Goal: Task Accomplishment & Management: Manage account settings

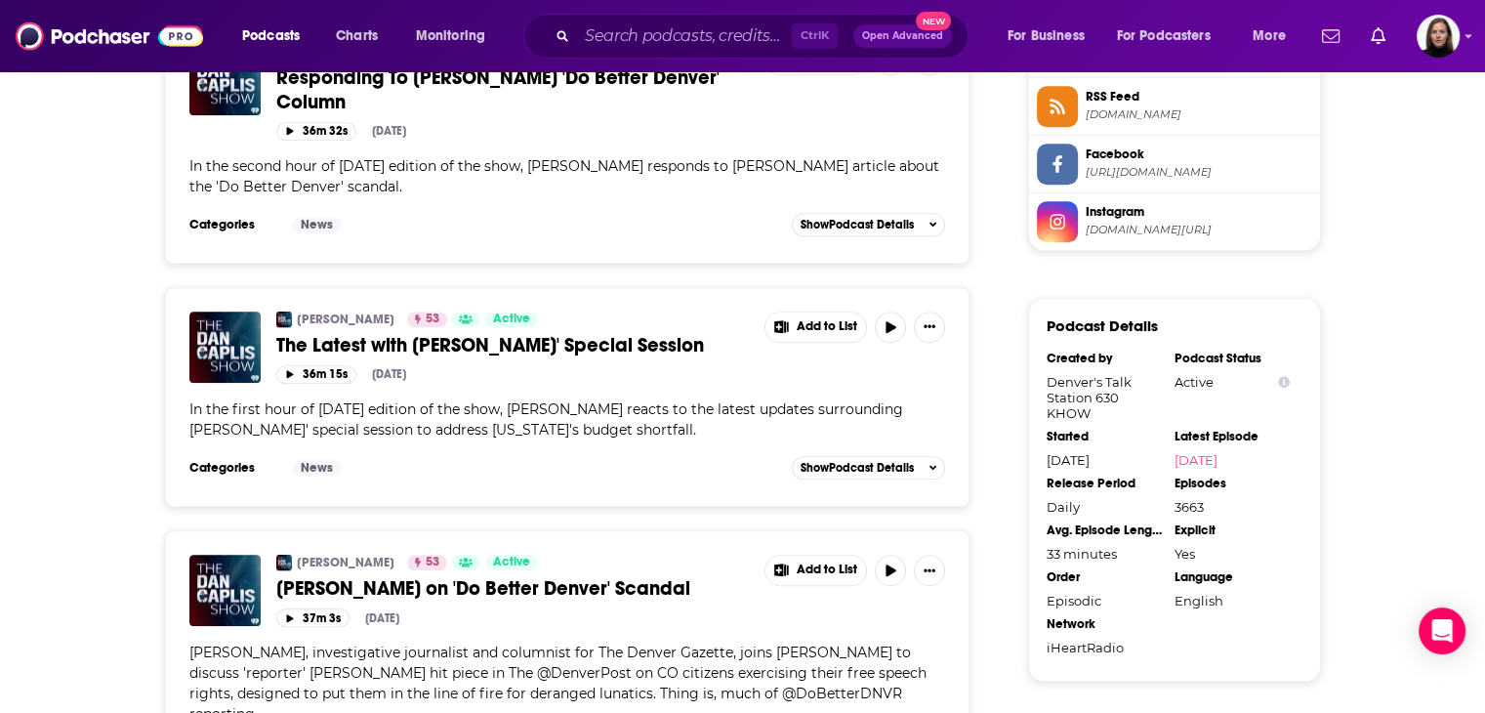
scroll to position [1074, 0]
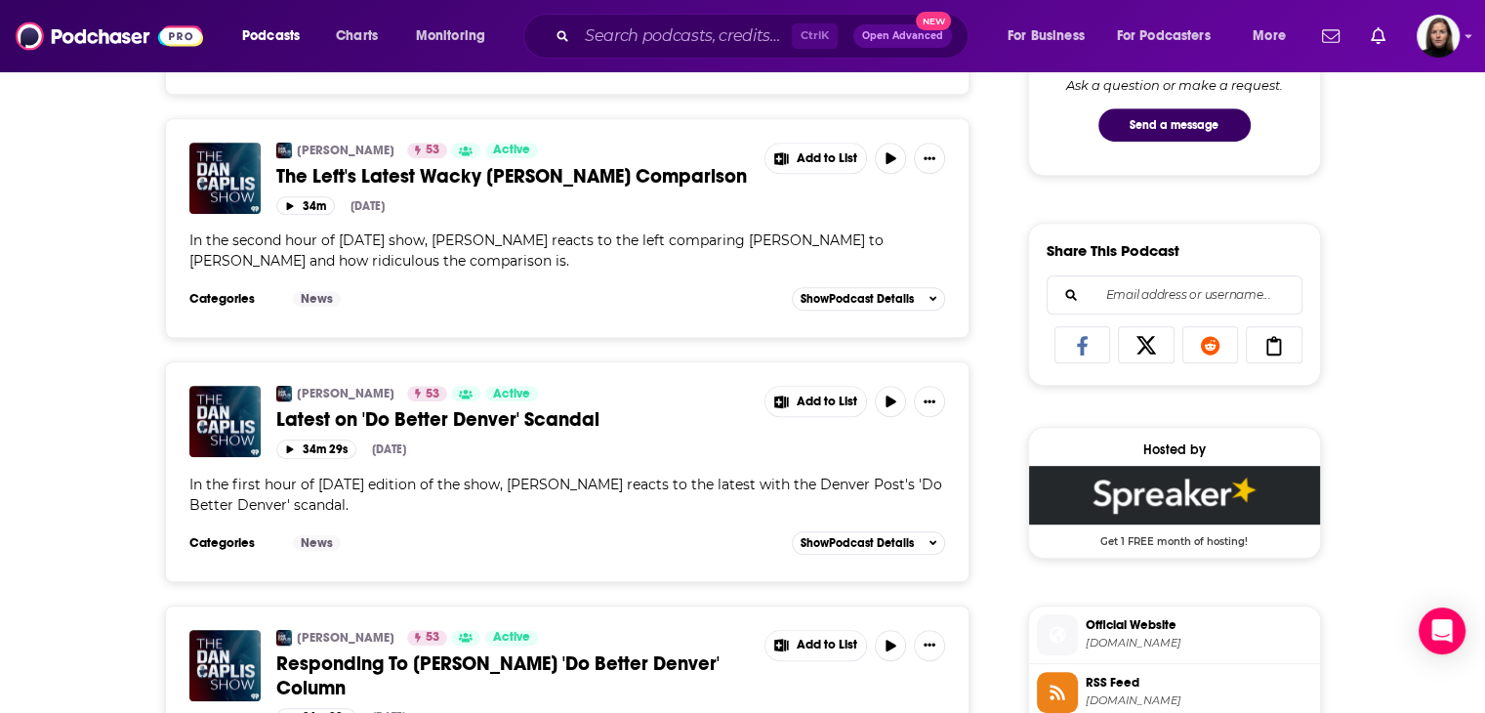
drag, startPoint x: 473, startPoint y: 280, endPoint x: 424, endPoint y: 268, distance: 50.4
click at [424, 268] on div "In the second hour of [DATE] show, [PERSON_NAME] reacts to the left comparing […" at bounding box center [567, 250] width 757 height 41
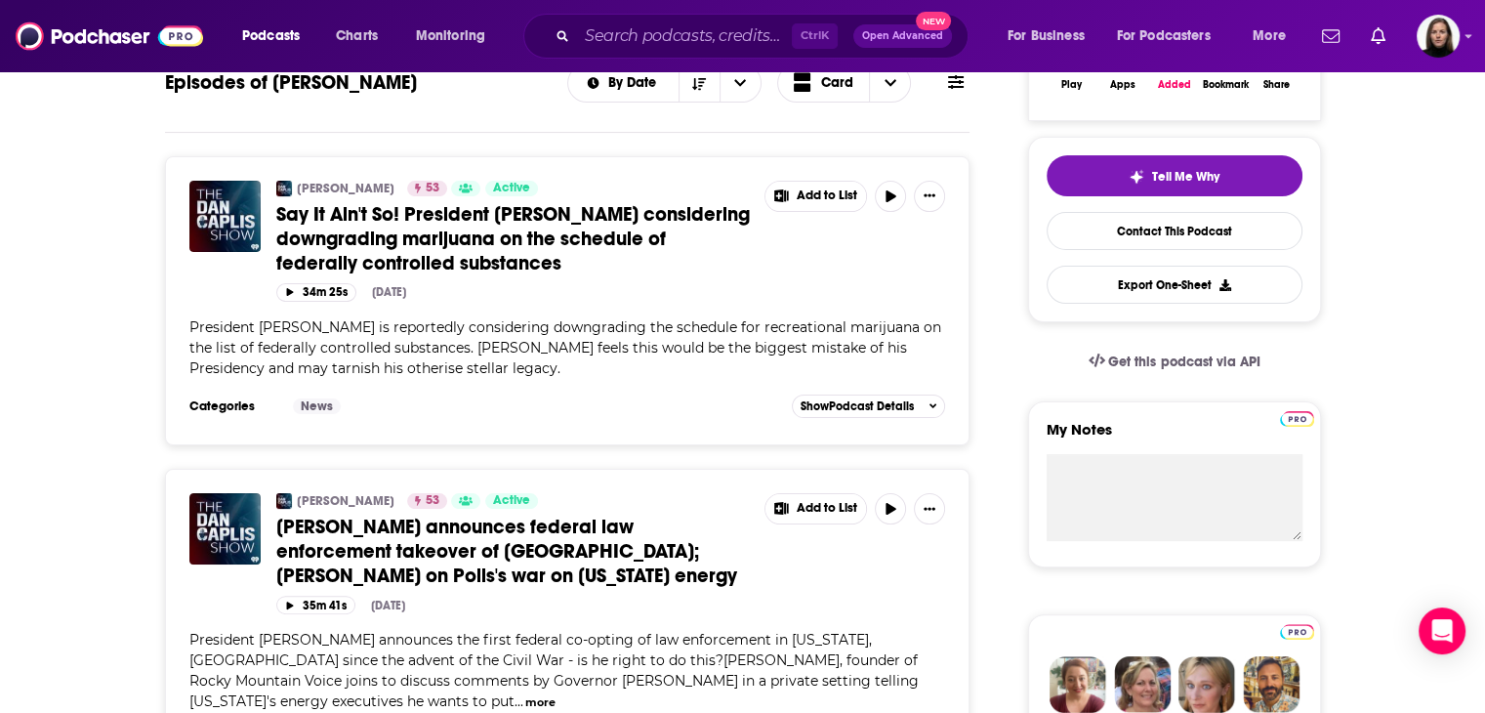
scroll to position [0, 0]
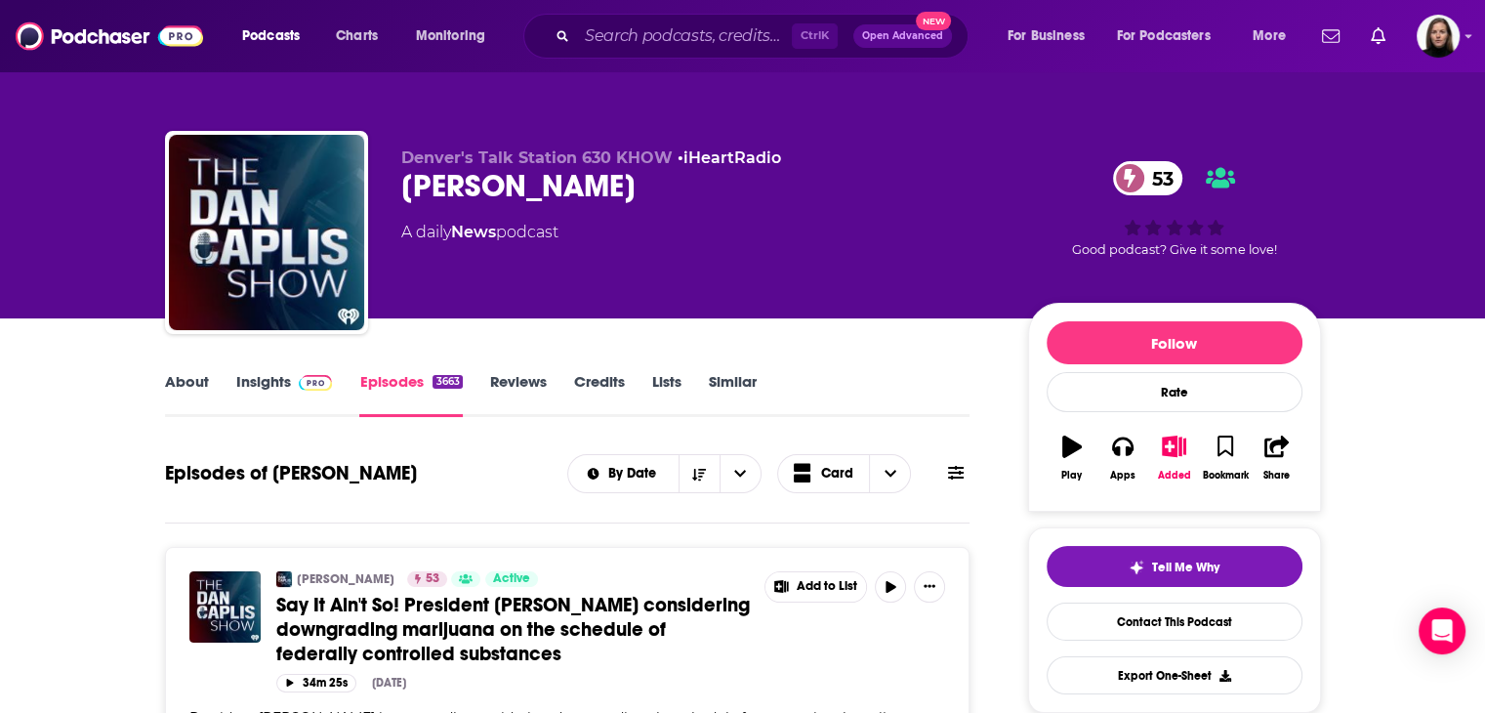
click at [290, 402] on link "Insights" at bounding box center [284, 394] width 97 height 45
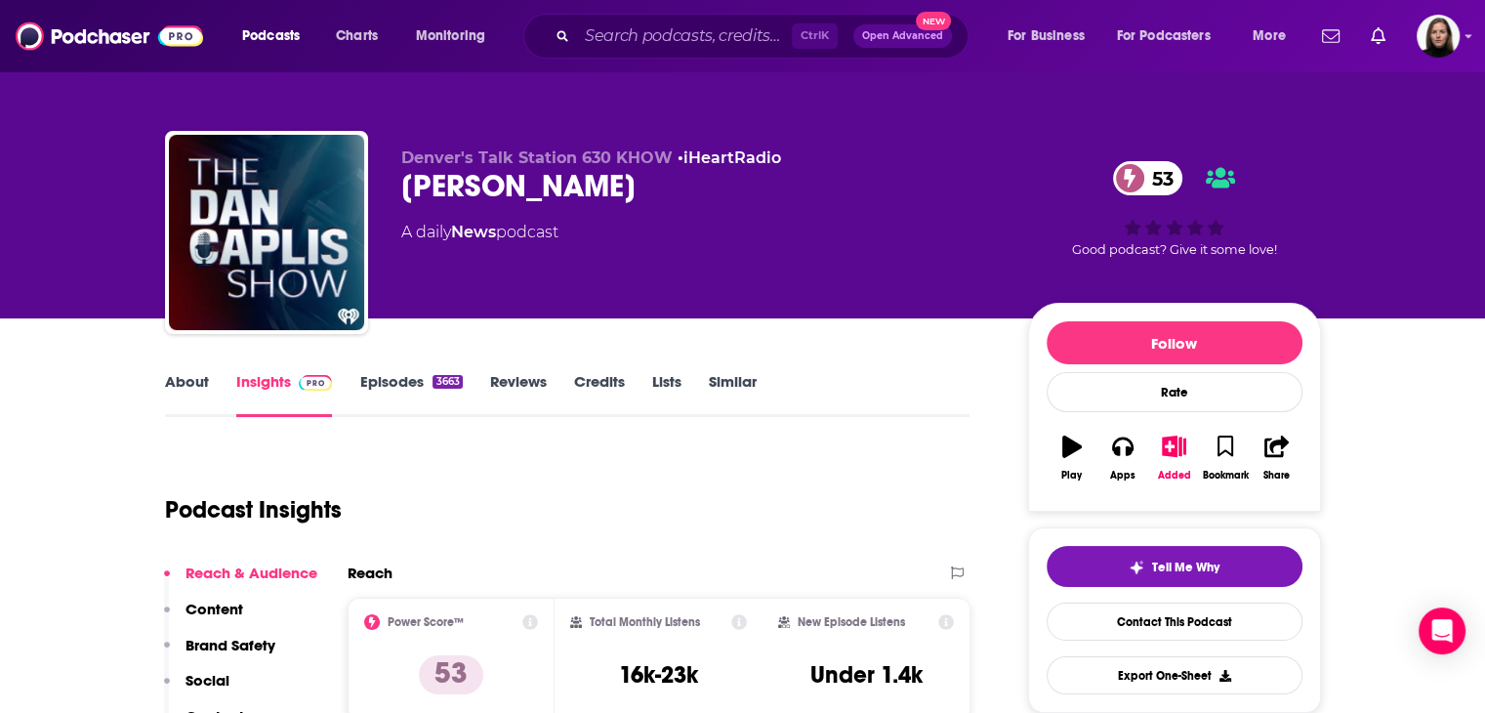
click at [172, 386] on link "About" at bounding box center [187, 394] width 44 height 45
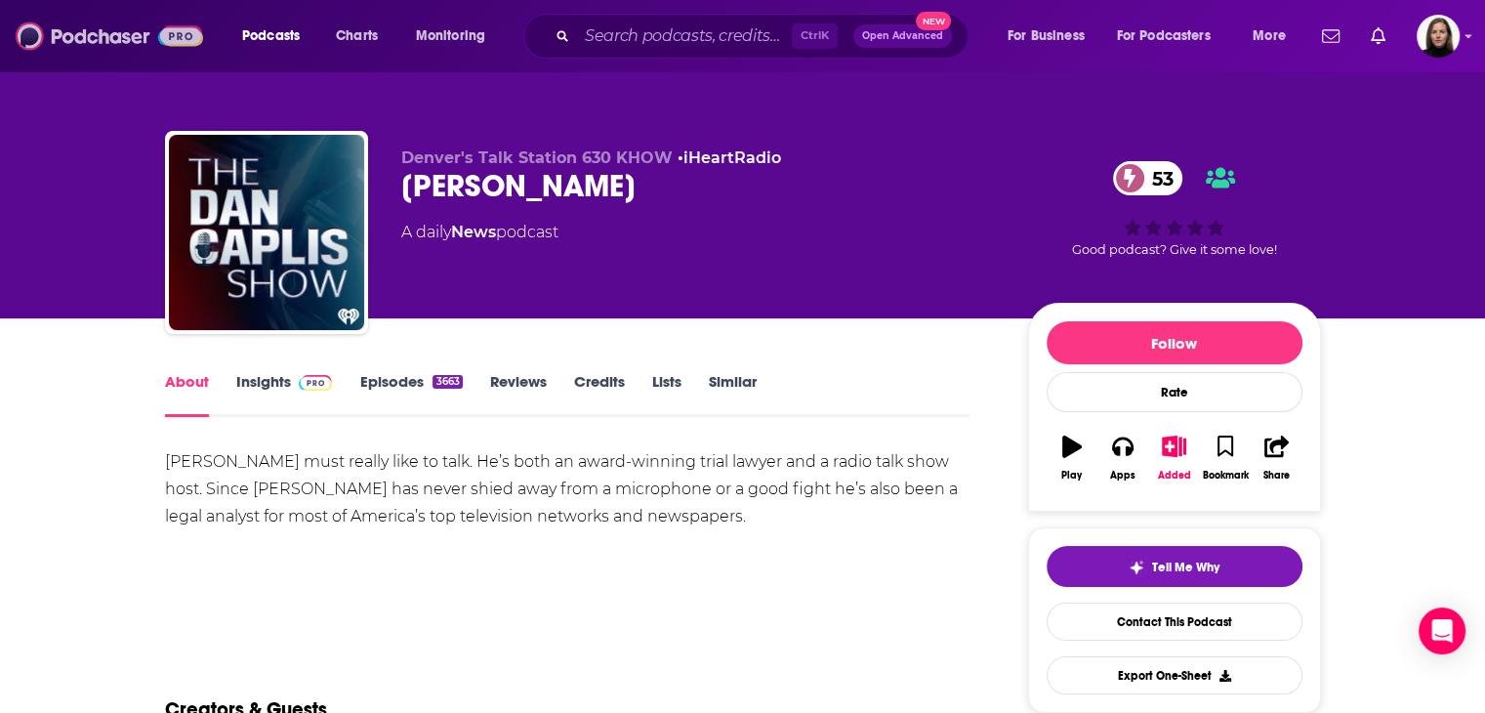
click at [115, 45] on img at bounding box center [109, 36] width 187 height 37
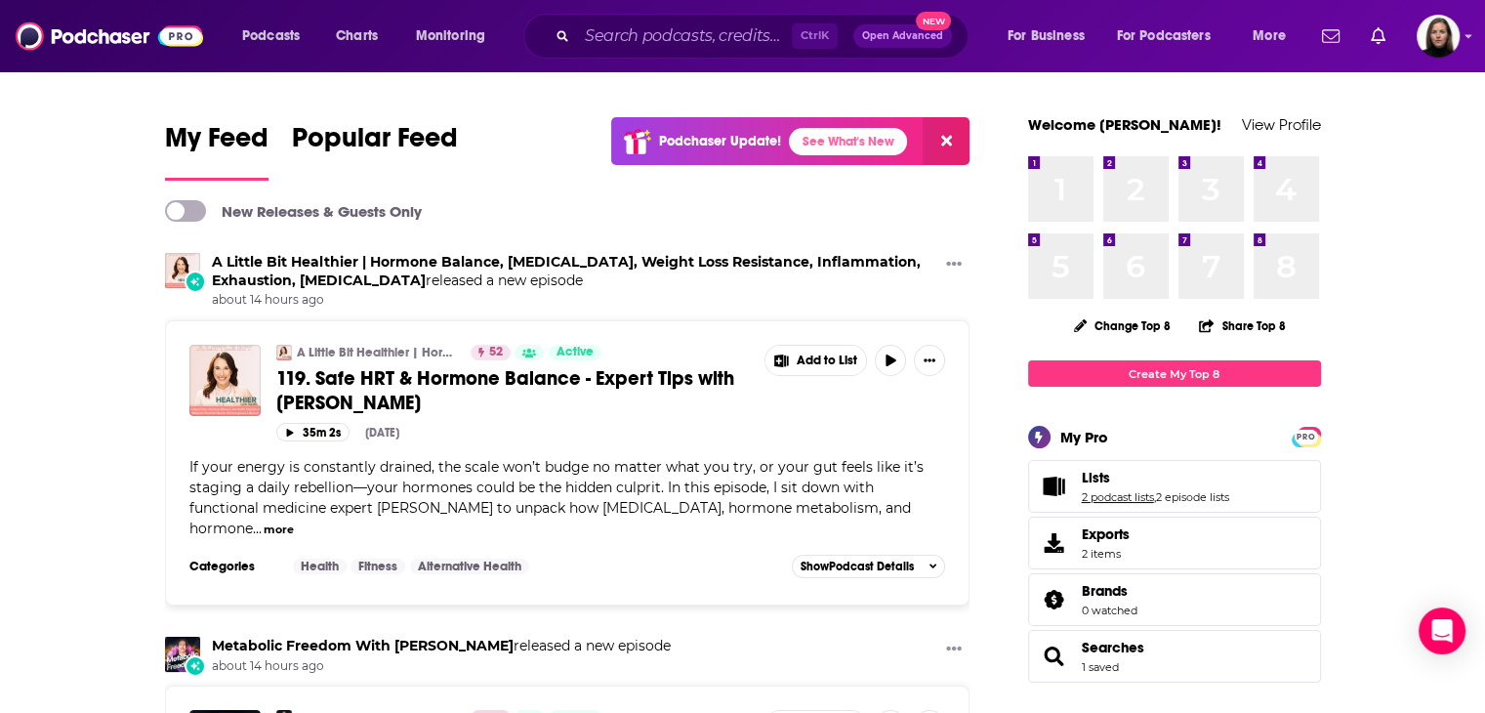
click at [733, 503] on link "2 podcast lists" at bounding box center [1118, 497] width 72 height 14
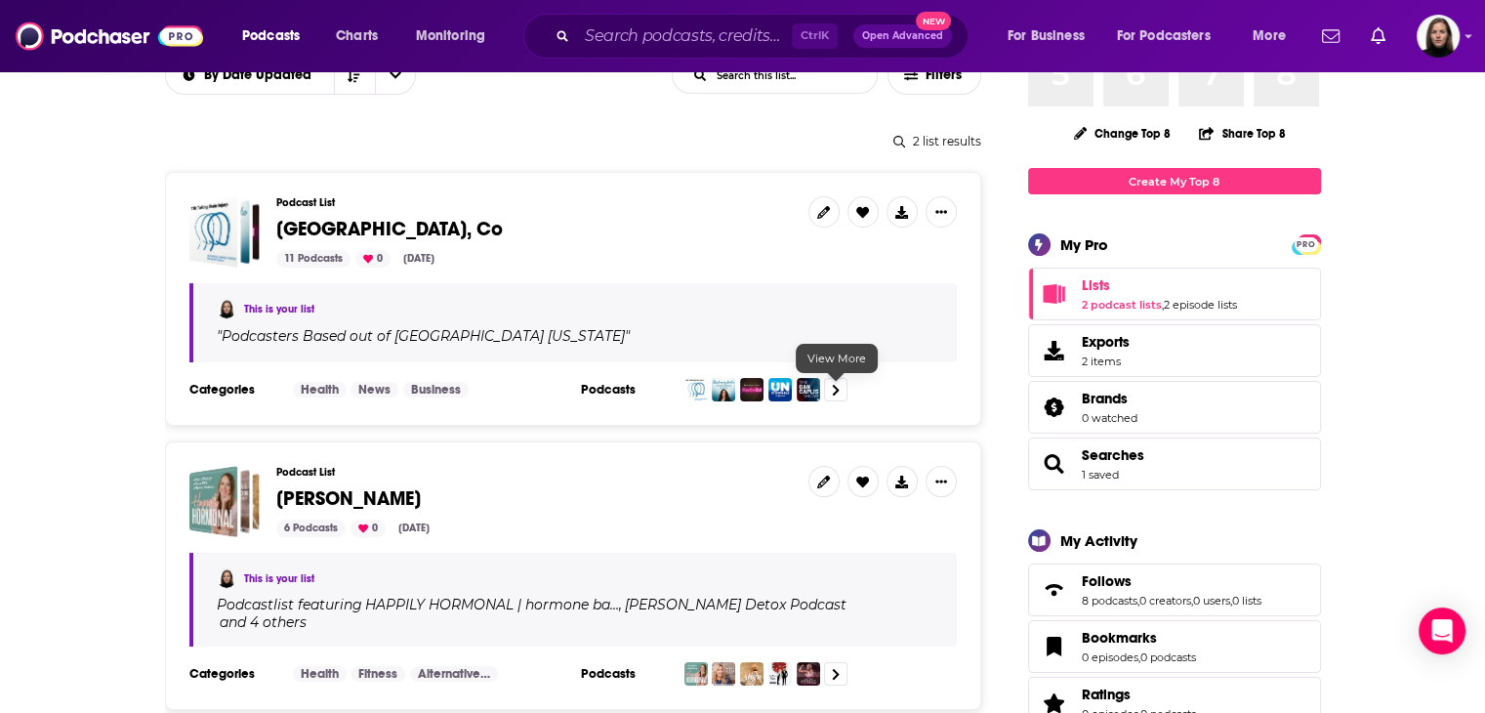
scroll to position [195, 0]
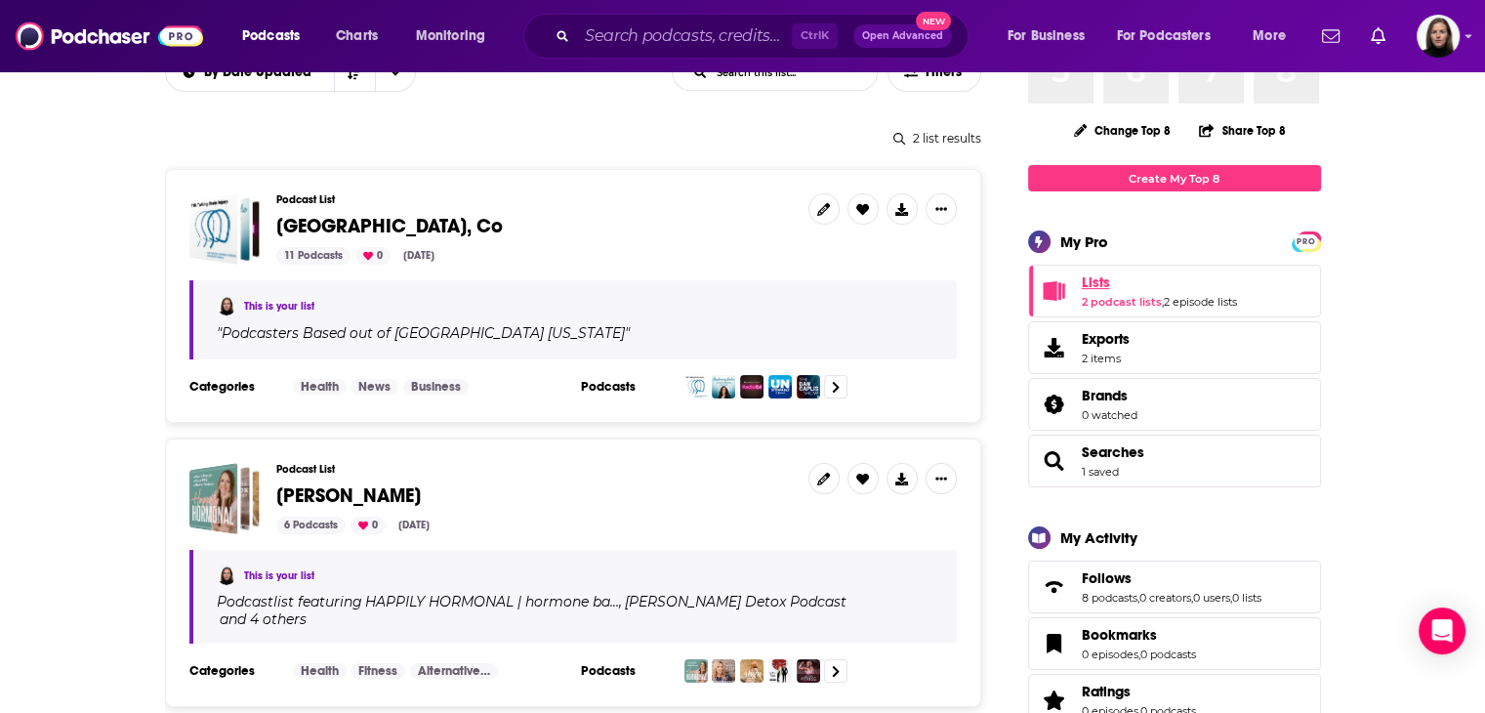
click at [733, 286] on link "Lists" at bounding box center [1159, 282] width 155 height 18
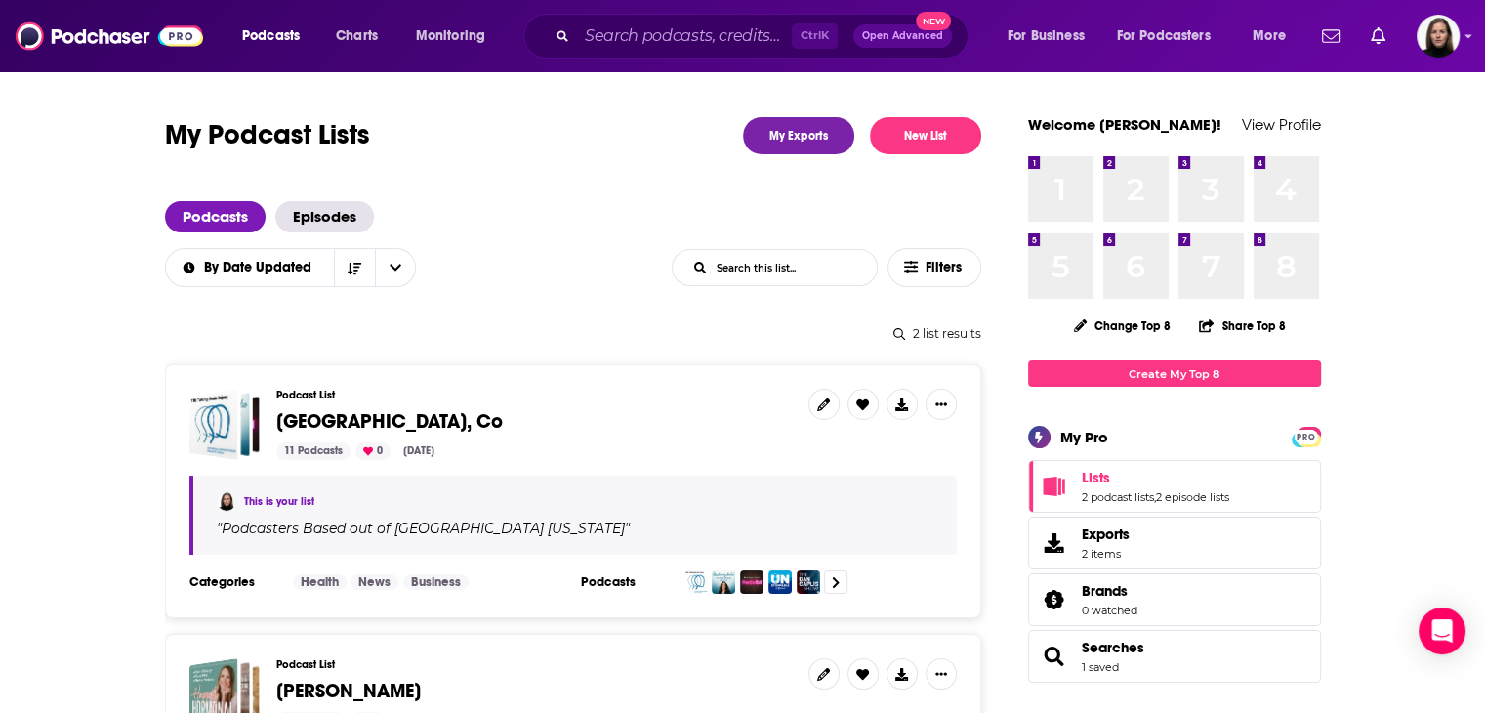
click at [298, 434] on div "Podcast List [GEOGRAPHIC_DATA], Co 11 Podcasts 0 [DATE]" at bounding box center [534, 424] width 516 height 71
click at [380, 424] on span "[GEOGRAPHIC_DATA], Co" at bounding box center [534, 421] width 516 height 21
click at [239, 426] on span "Denver, Co" at bounding box center [224, 424] width 71 height 71
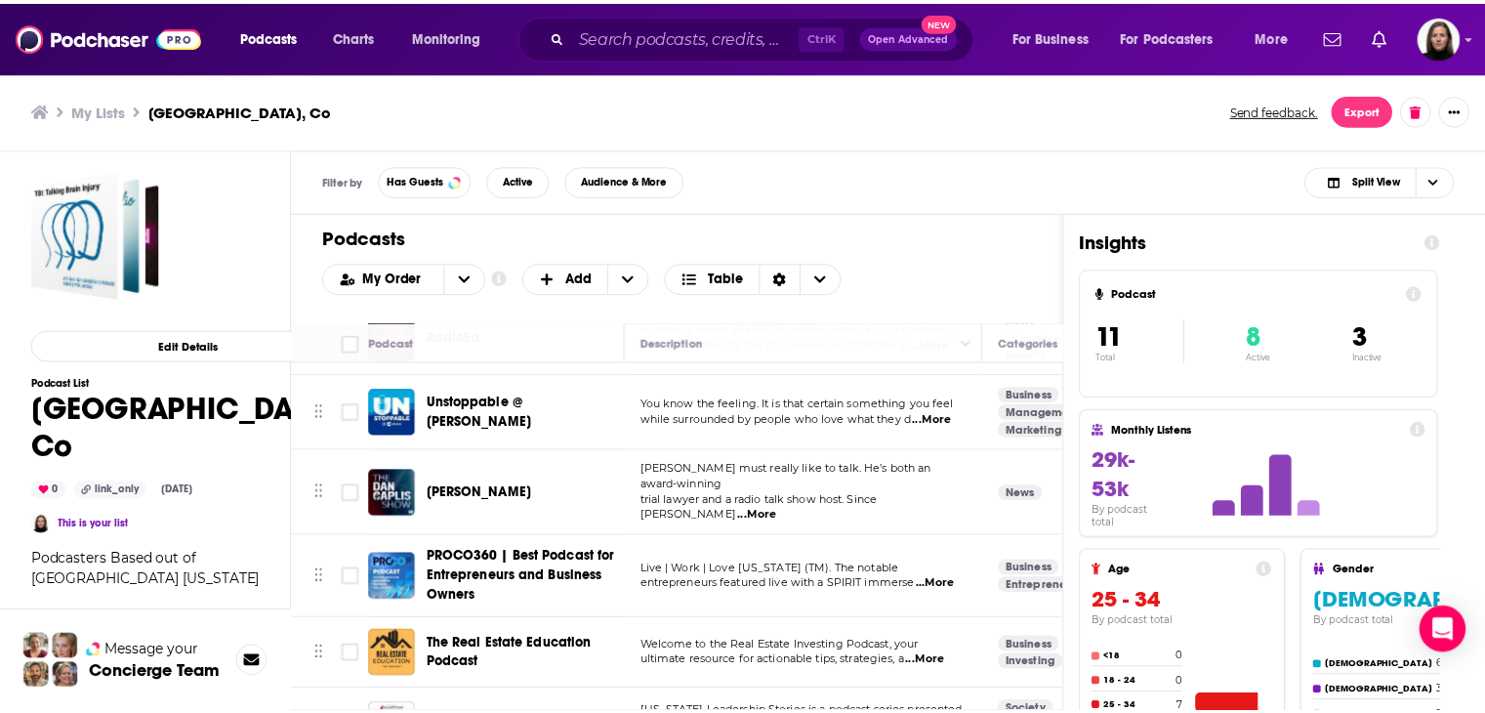
scroll to position [195, 0]
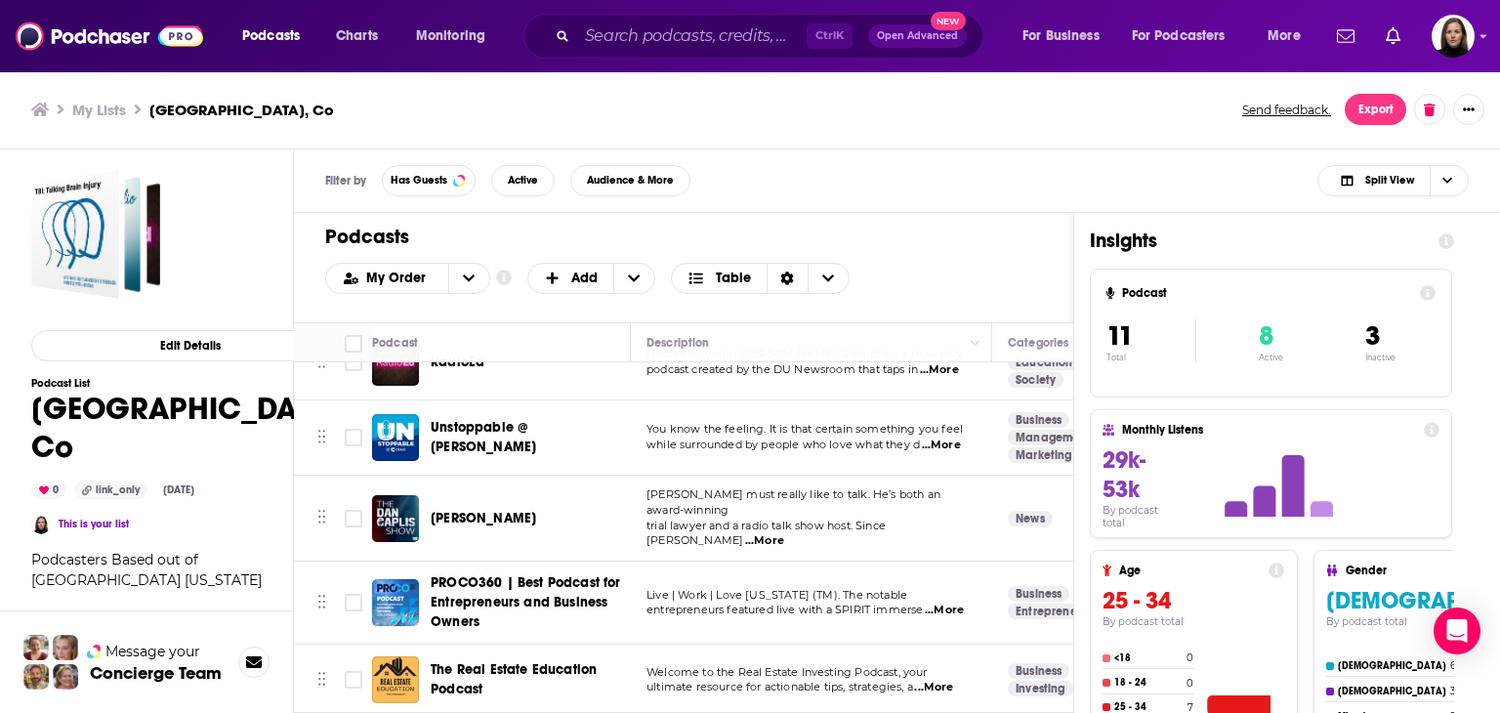
click at [496, 433] on div "Podcasts Charts Monitoring Ctrl K Open Advanced New For Business For Podcasters…" at bounding box center [750, 356] width 1500 height 713
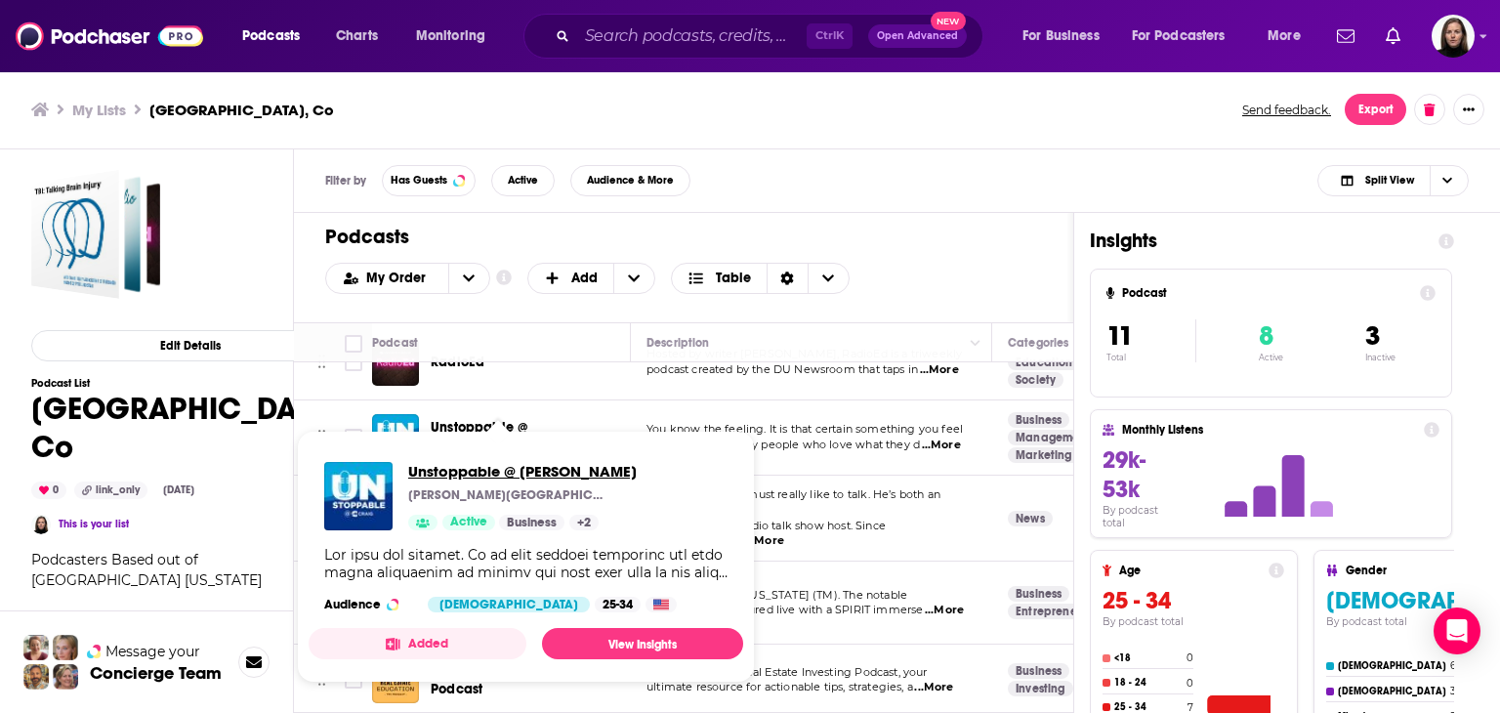
click at [484, 475] on span "Unstoppable @ [PERSON_NAME]" at bounding box center [522, 471] width 228 height 19
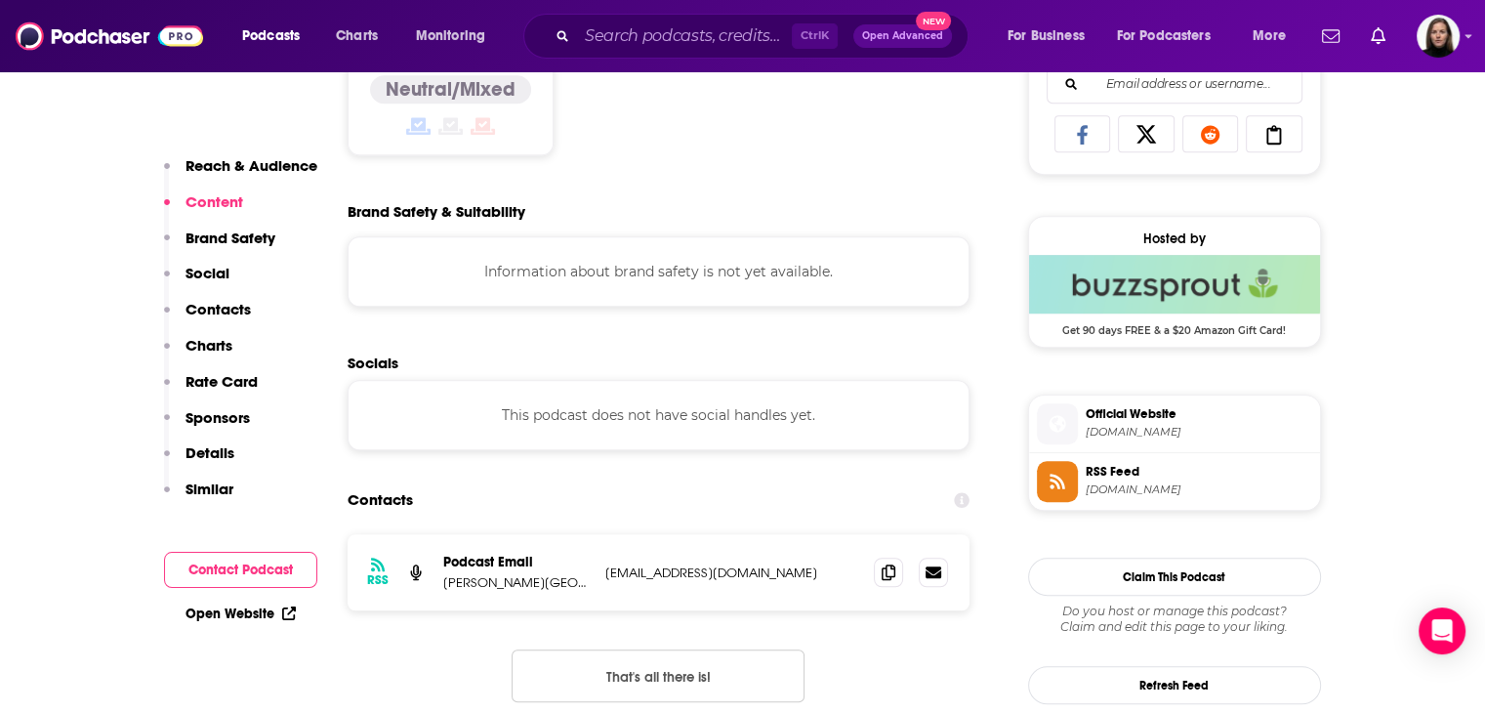
scroll to position [1367, 0]
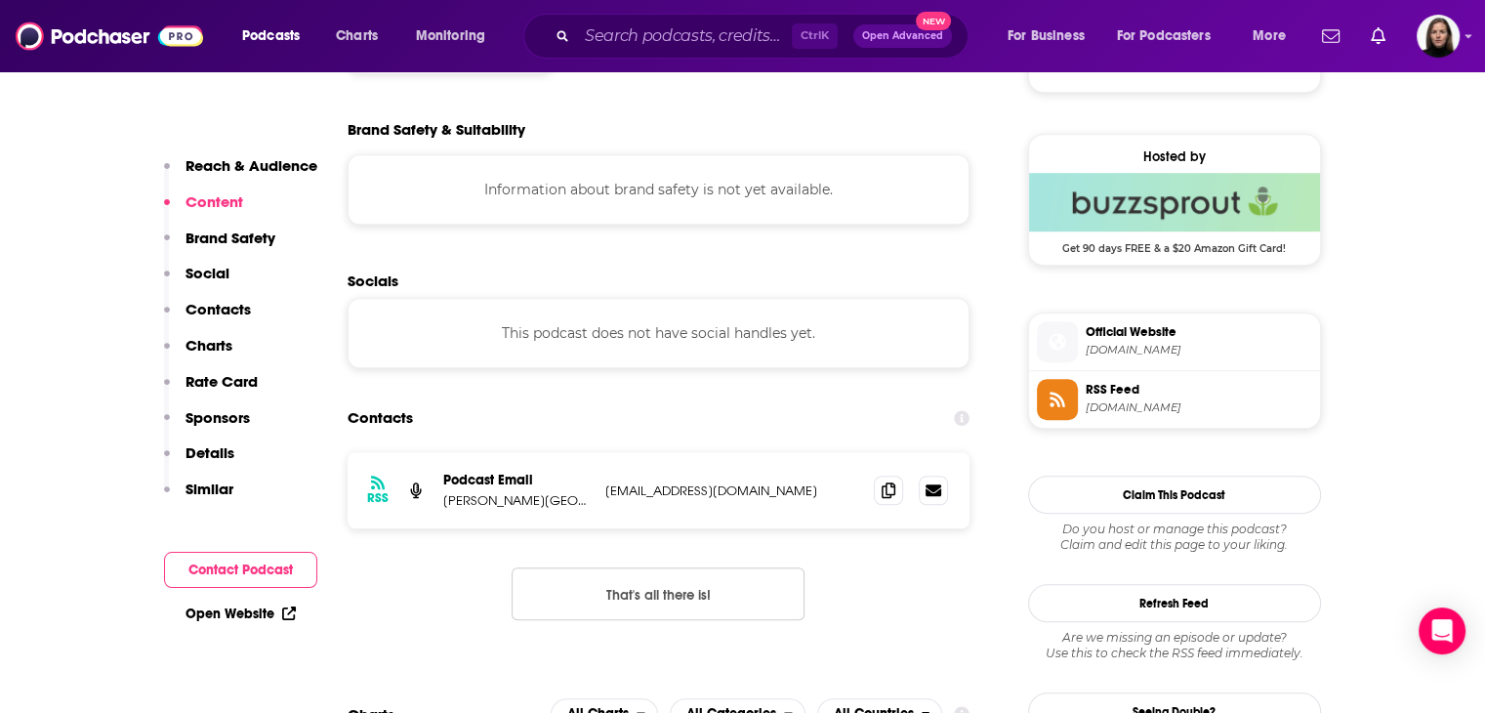
click at [733, 347] on span "[DOMAIN_NAME]" at bounding box center [1199, 350] width 227 height 15
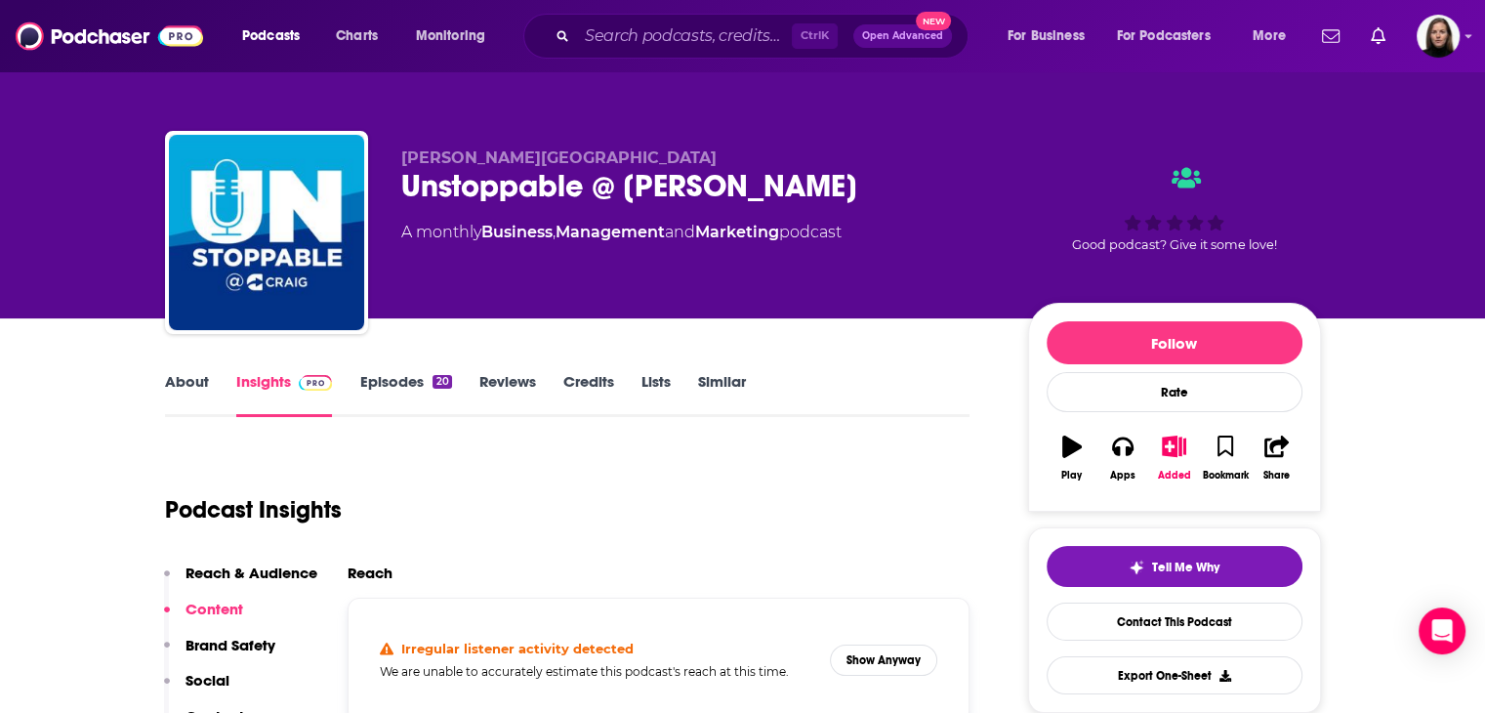
scroll to position [0, 0]
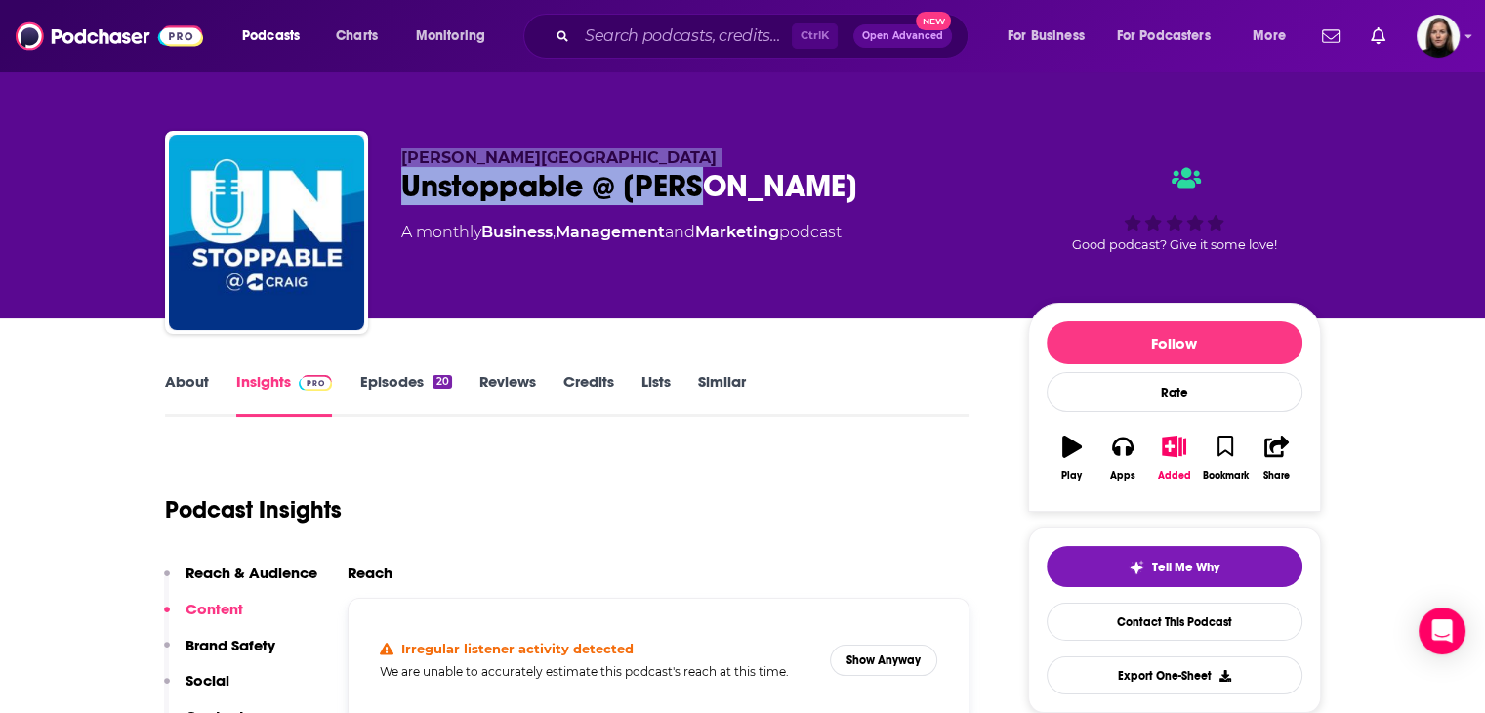
drag, startPoint x: 716, startPoint y: 185, endPoint x: 390, endPoint y: 149, distance: 328.0
click at [390, 149] on div "[PERSON_NAME] Hospital Unstoppable @ [PERSON_NAME] A monthly Business , Managem…" at bounding box center [743, 236] width 1156 height 211
copy div "[PERSON_NAME] Hospital Unstoppable @ [PERSON_NAME]"
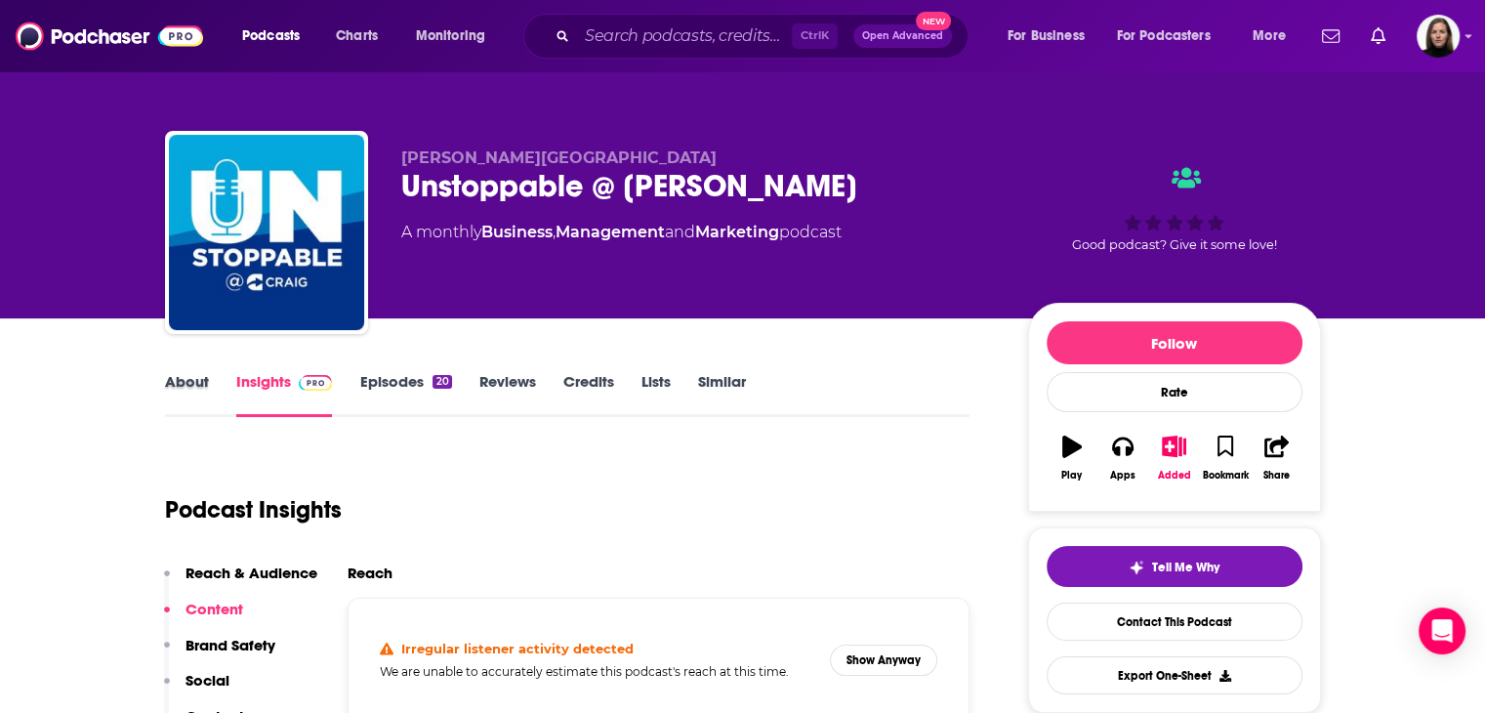
click at [212, 401] on div "About" at bounding box center [200, 394] width 71 height 45
click at [180, 381] on link "About" at bounding box center [187, 394] width 44 height 45
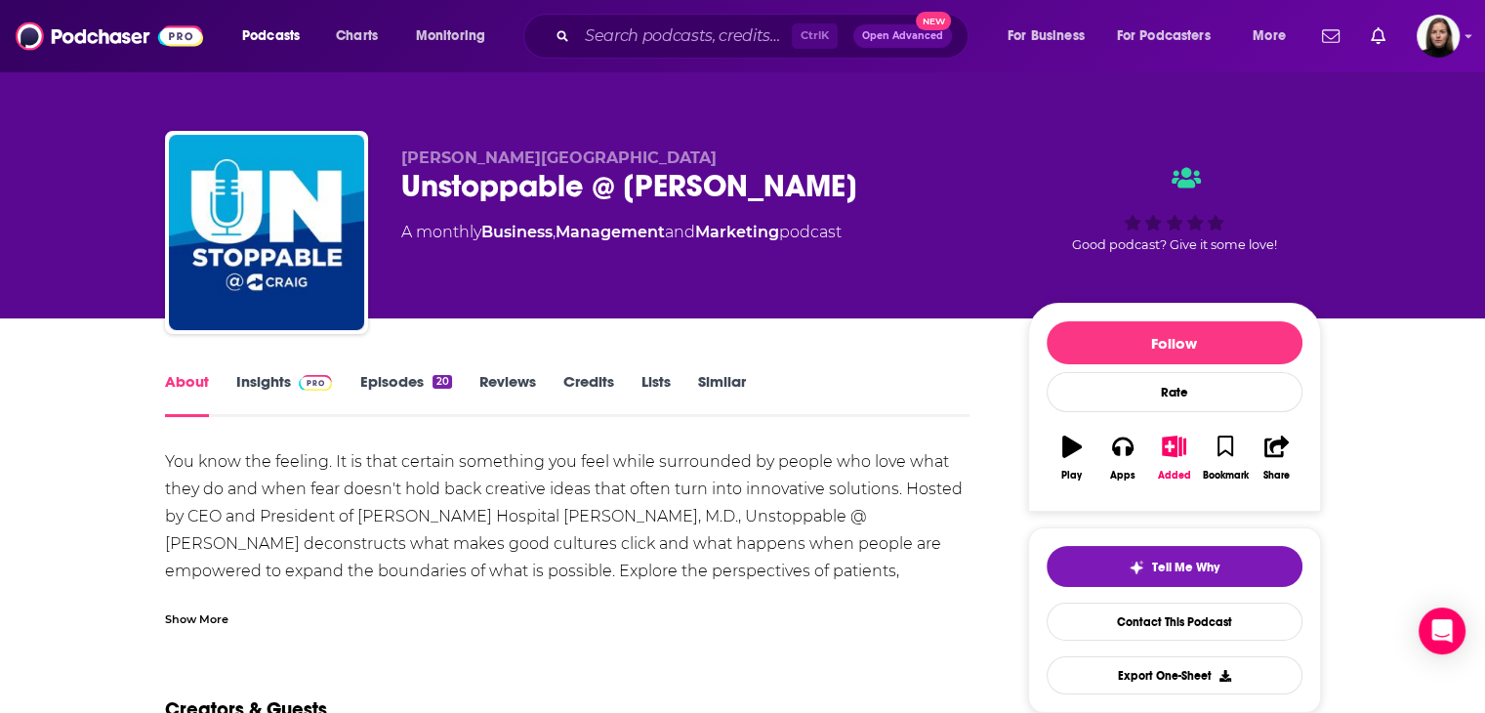
click at [224, 613] on div "Show More" at bounding box center [196, 617] width 63 height 19
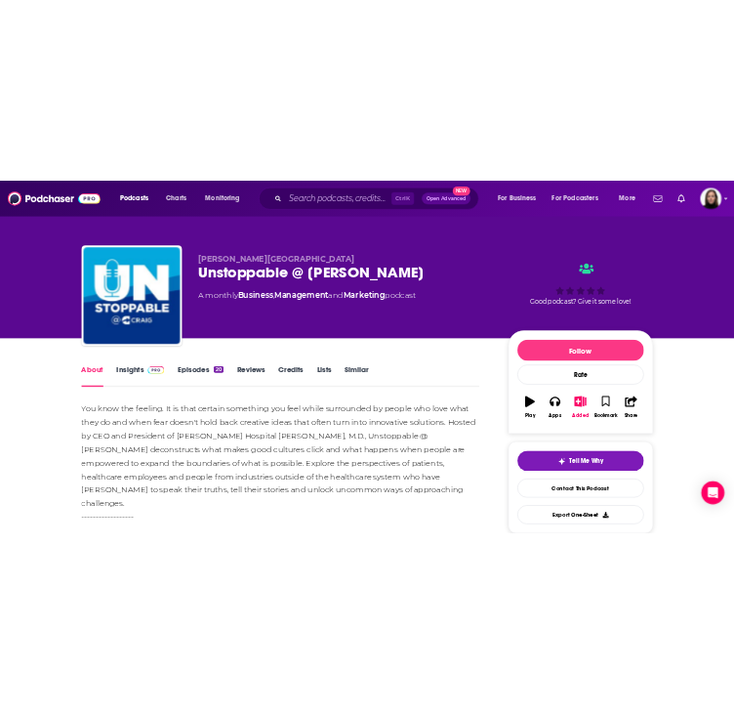
scroll to position [293, 0]
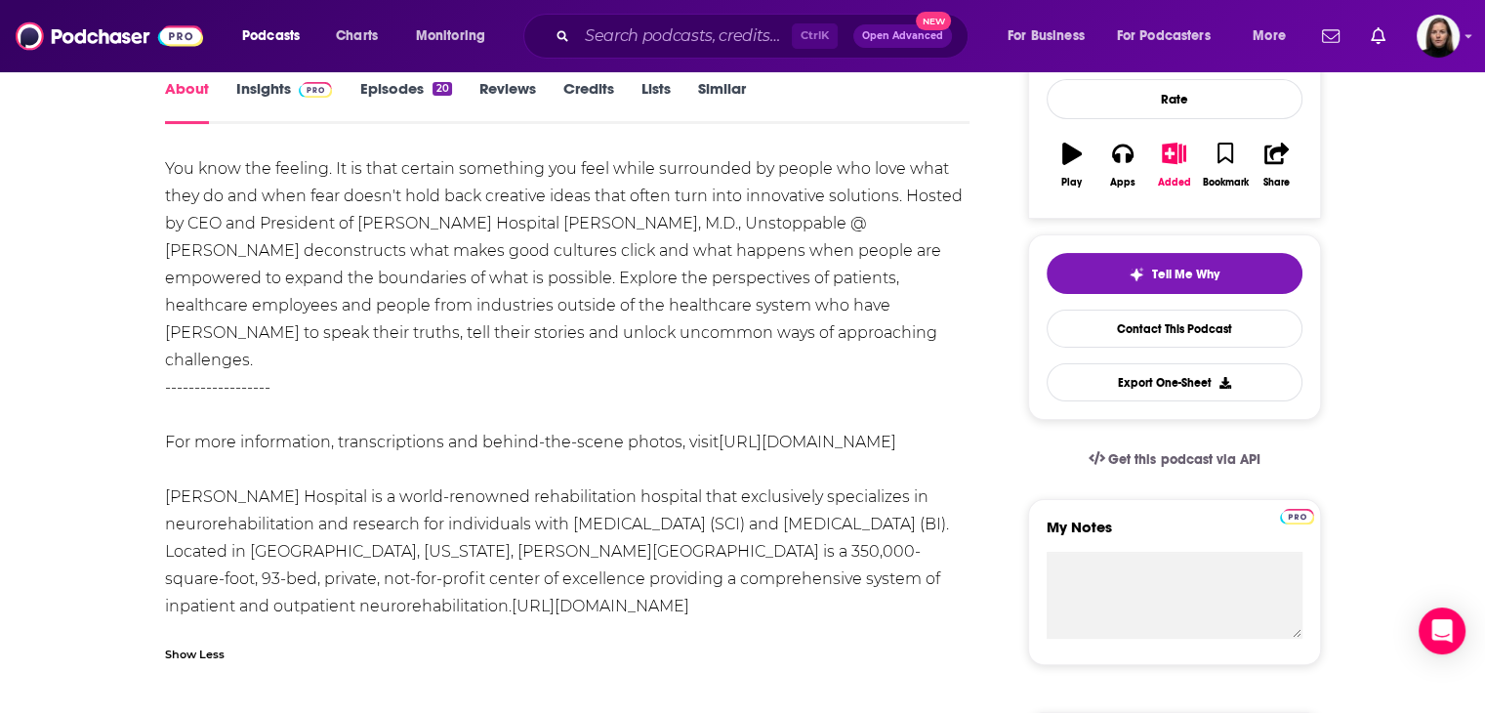
drag, startPoint x: 463, startPoint y: 444, endPoint x: 151, endPoint y: 446, distance: 311.5
drag, startPoint x: 253, startPoint y: 438, endPoint x: 478, endPoint y: 609, distance: 283.0
click at [478, 609] on div "You know the feeling. It is that certain something you feel while surrounded by…" at bounding box center [568, 387] width 806 height 465
drag, startPoint x: 371, startPoint y: 601, endPoint x: 115, endPoint y: 606, distance: 255.9
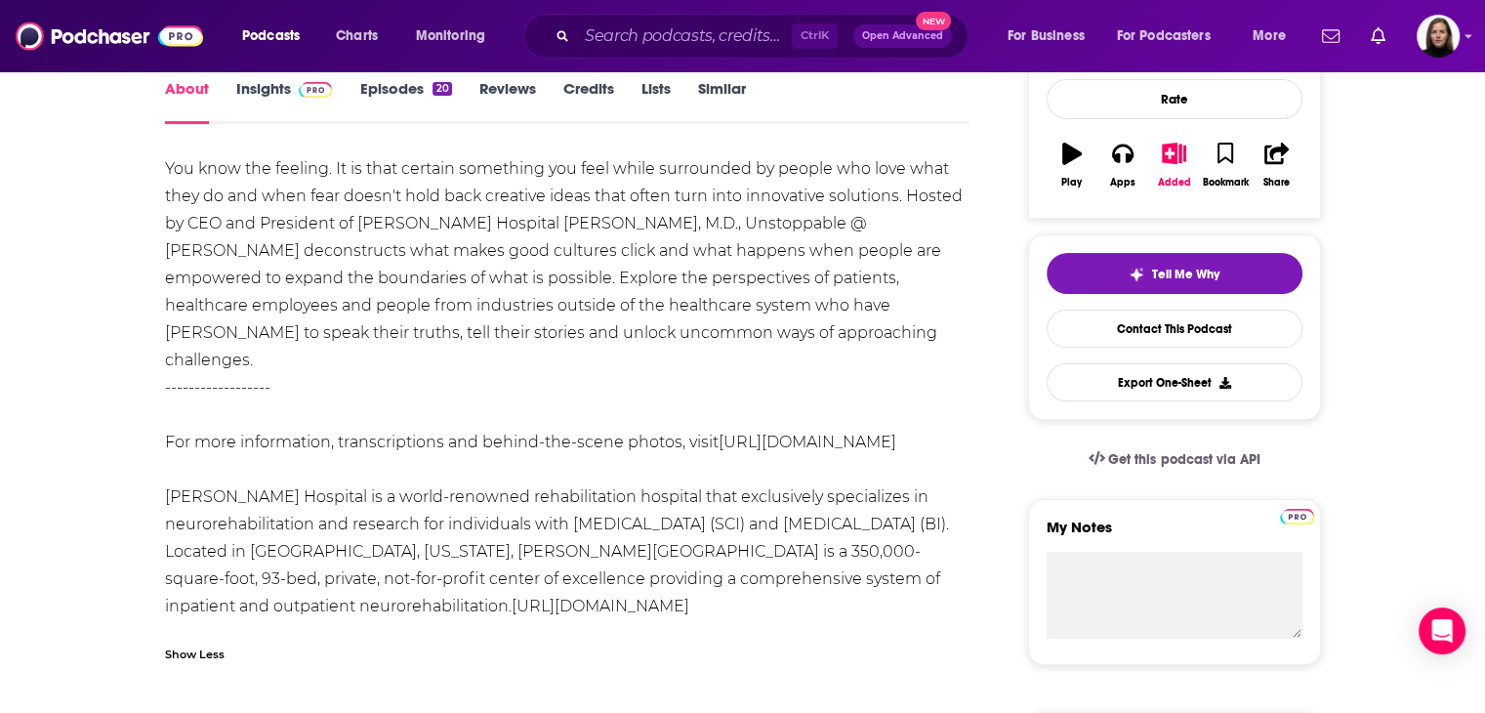
copy link "[URL][DOMAIN_NAME]"
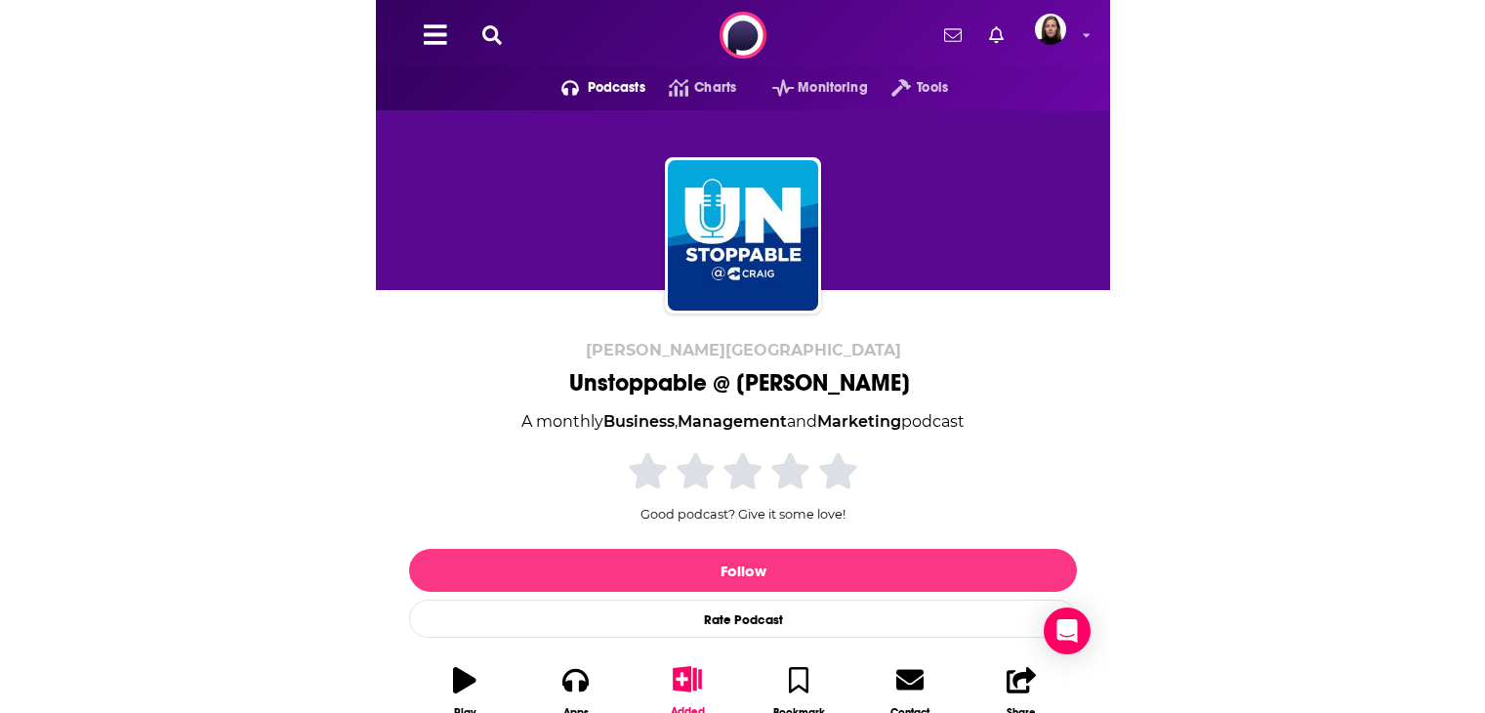
scroll to position [0, 0]
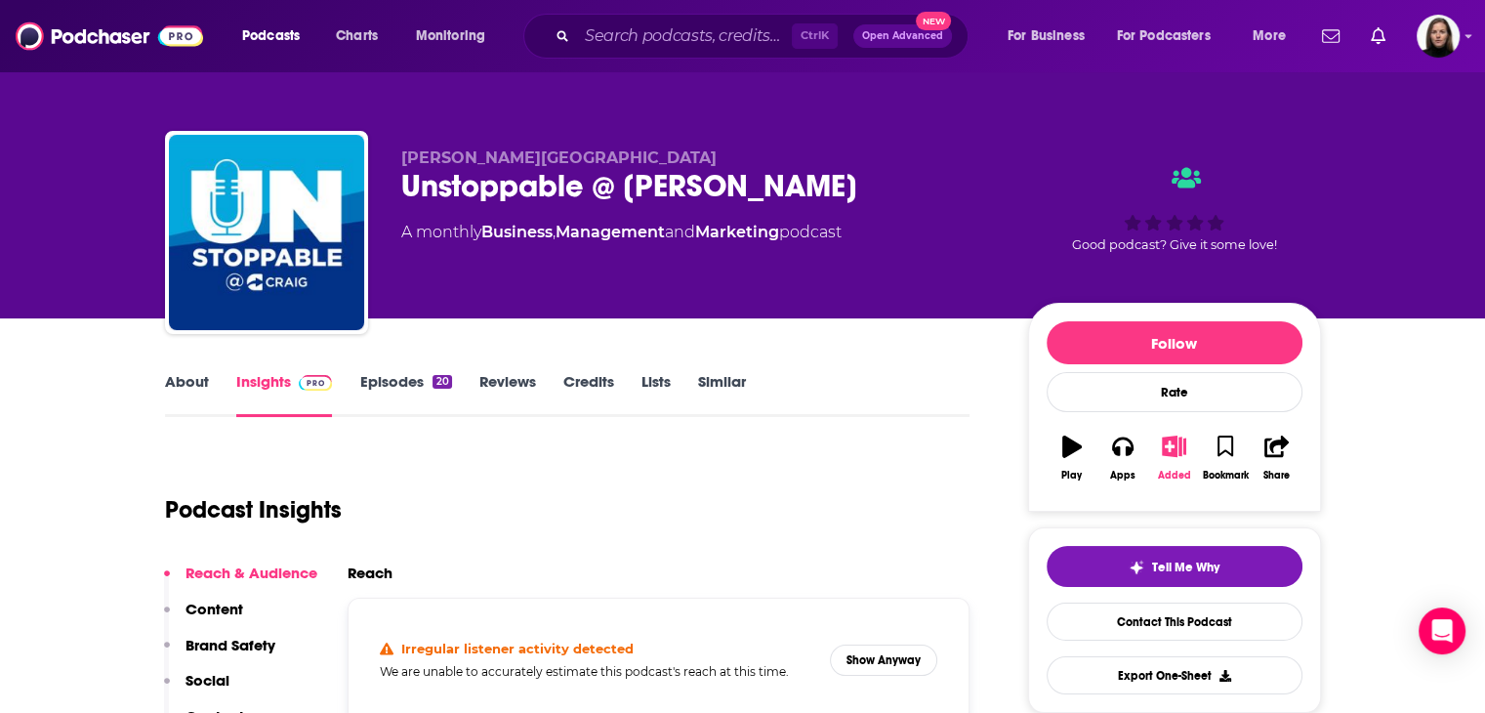
click at [733, 451] on icon "button" at bounding box center [1174, 445] width 24 height 21
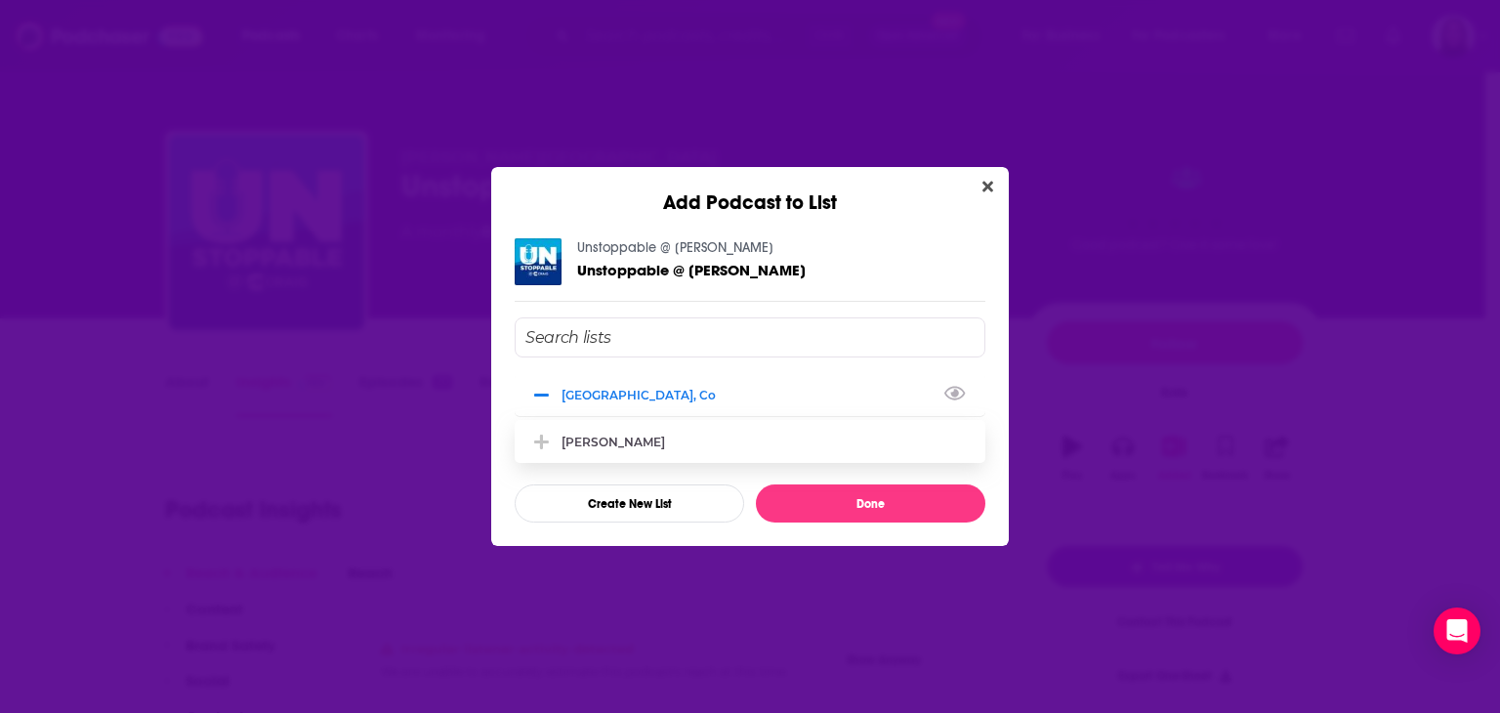
click at [539, 391] on icon "Add Podcast To List" at bounding box center [541, 396] width 15 height 18
click at [310, 323] on div "Add Podcast to List Unstoppable @ [PERSON_NAME] Unstoppable @ [PERSON_NAME], Co…" at bounding box center [750, 356] width 1500 height 713
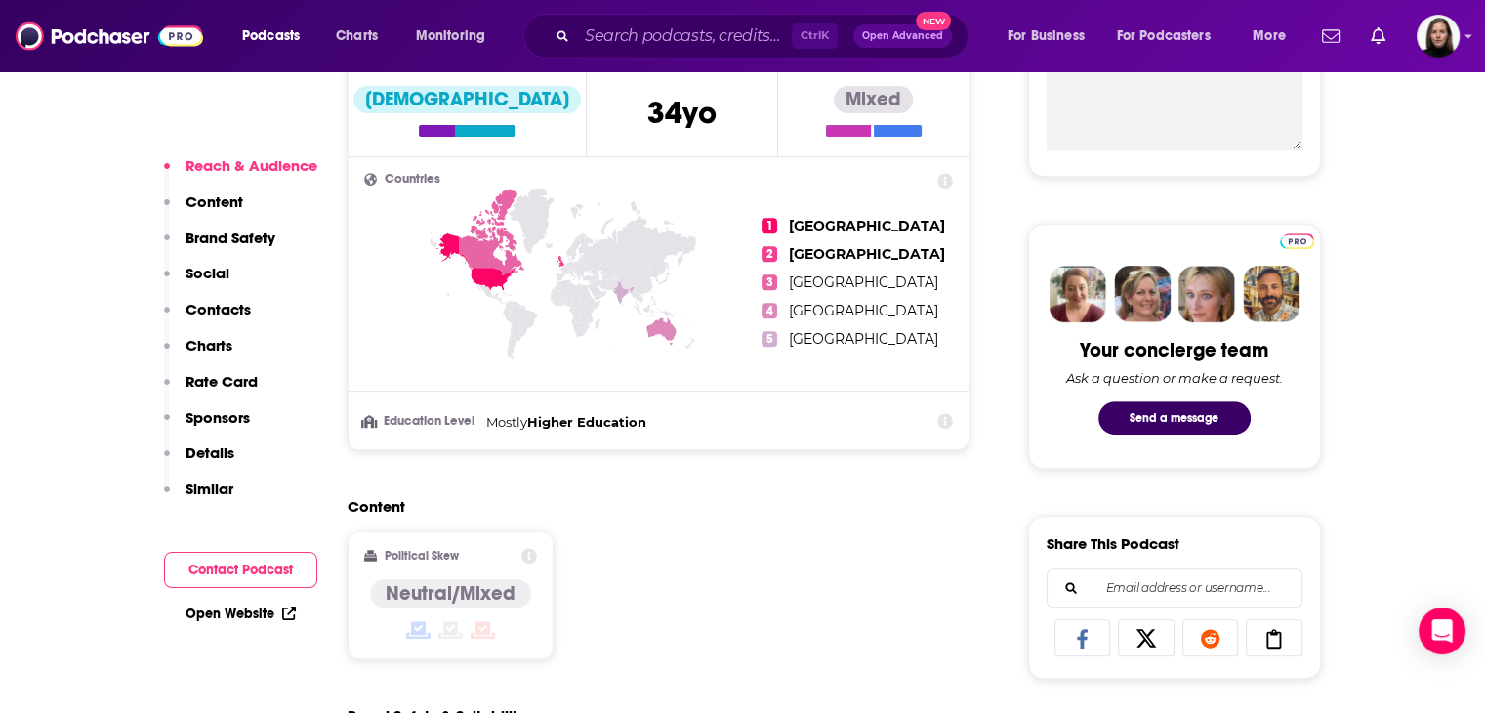
scroll to position [1465, 0]
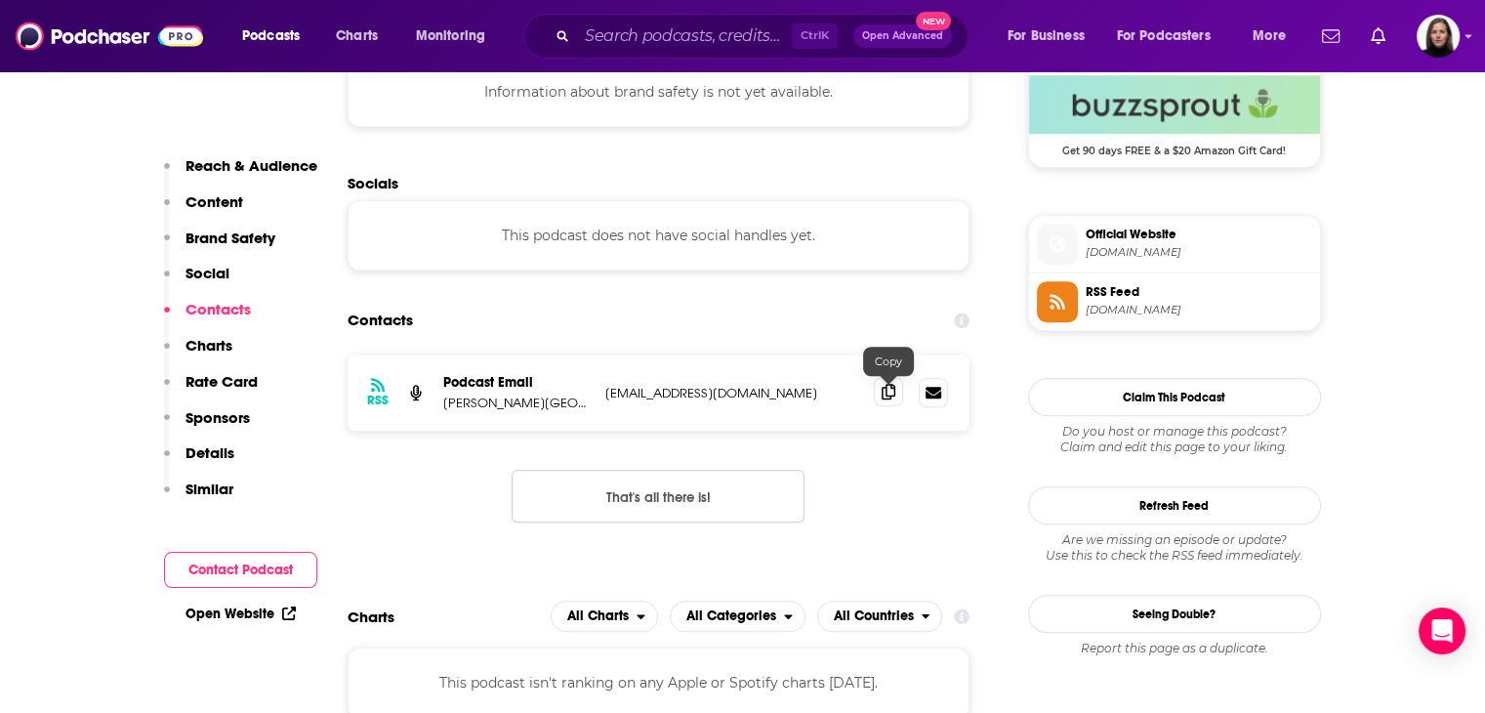
click at [733, 399] on icon at bounding box center [889, 392] width 14 height 16
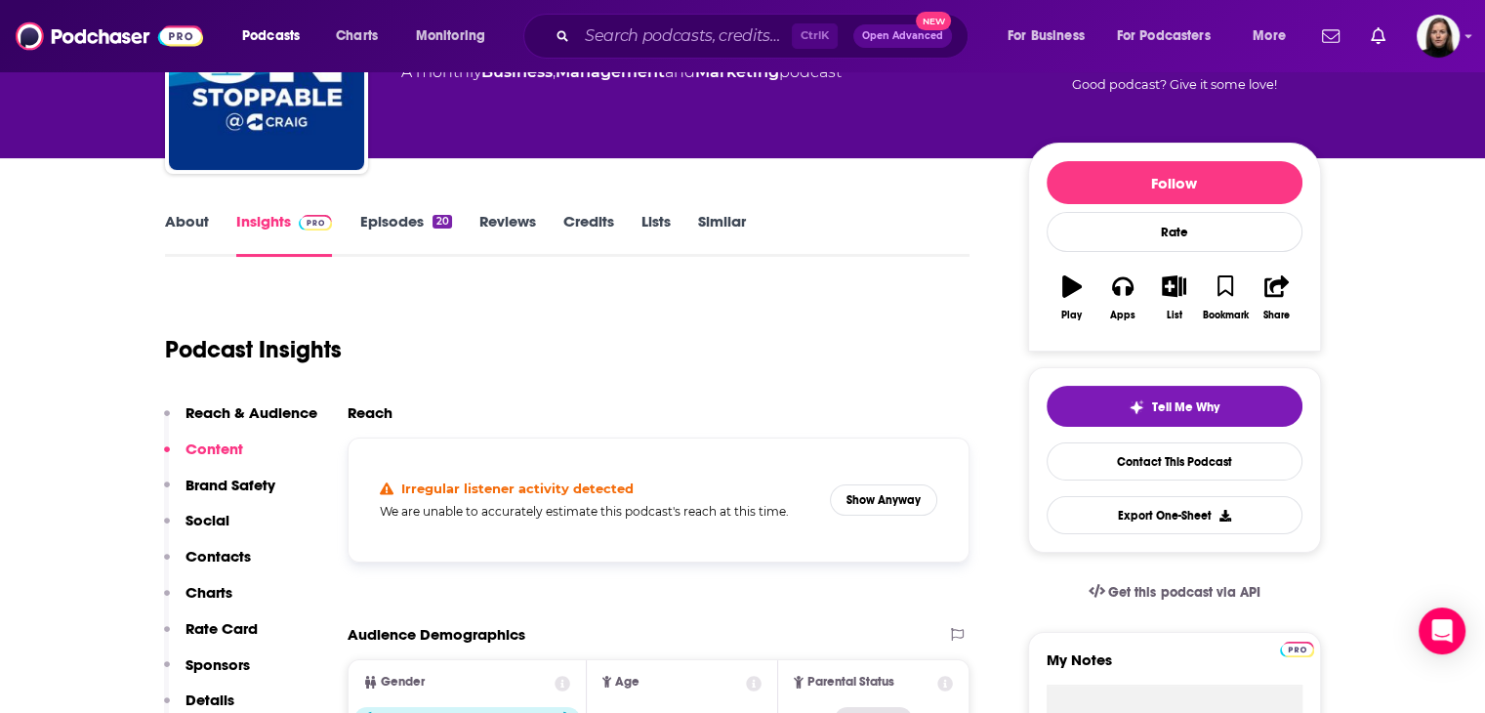
scroll to position [98, 0]
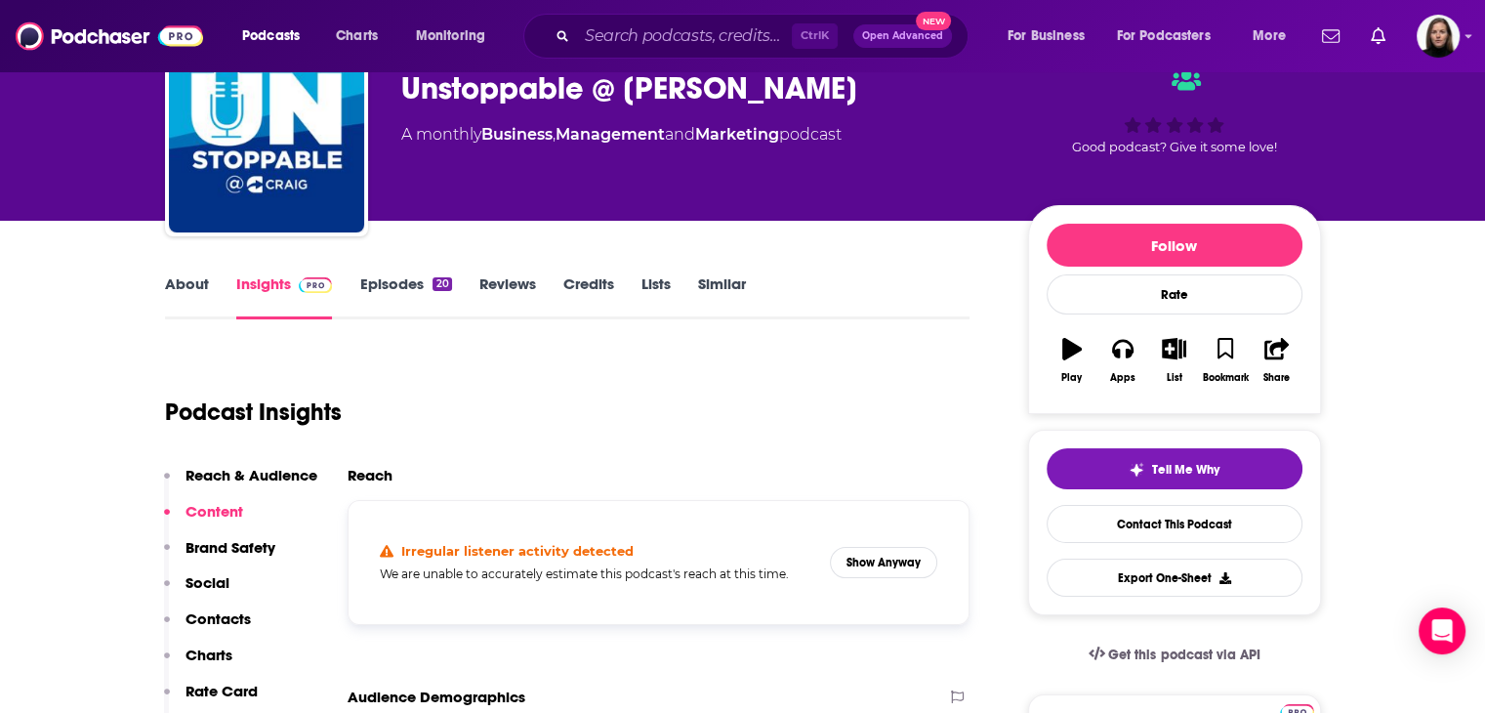
click at [375, 291] on link "Episodes 20" at bounding box center [405, 296] width 92 height 45
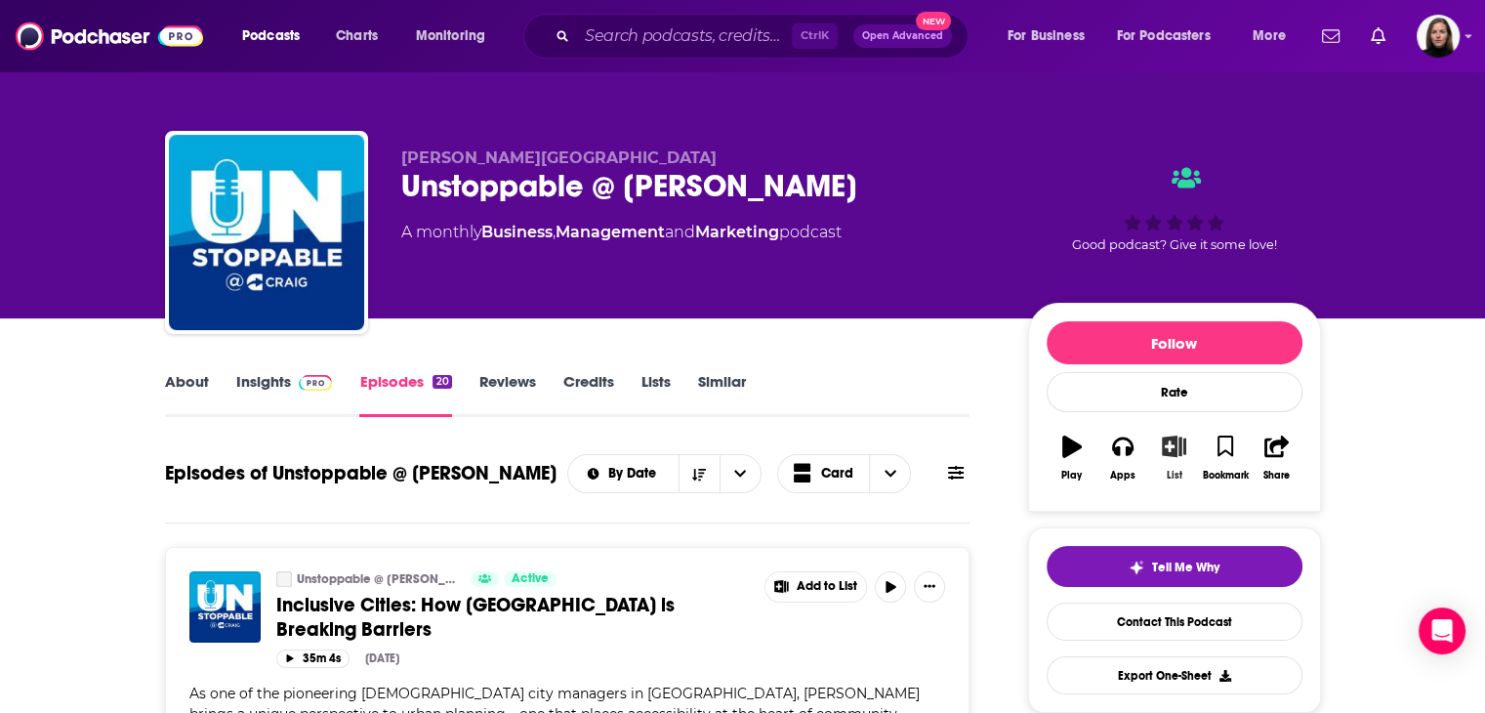
click at [733, 456] on icon "button" at bounding box center [1174, 445] width 24 height 21
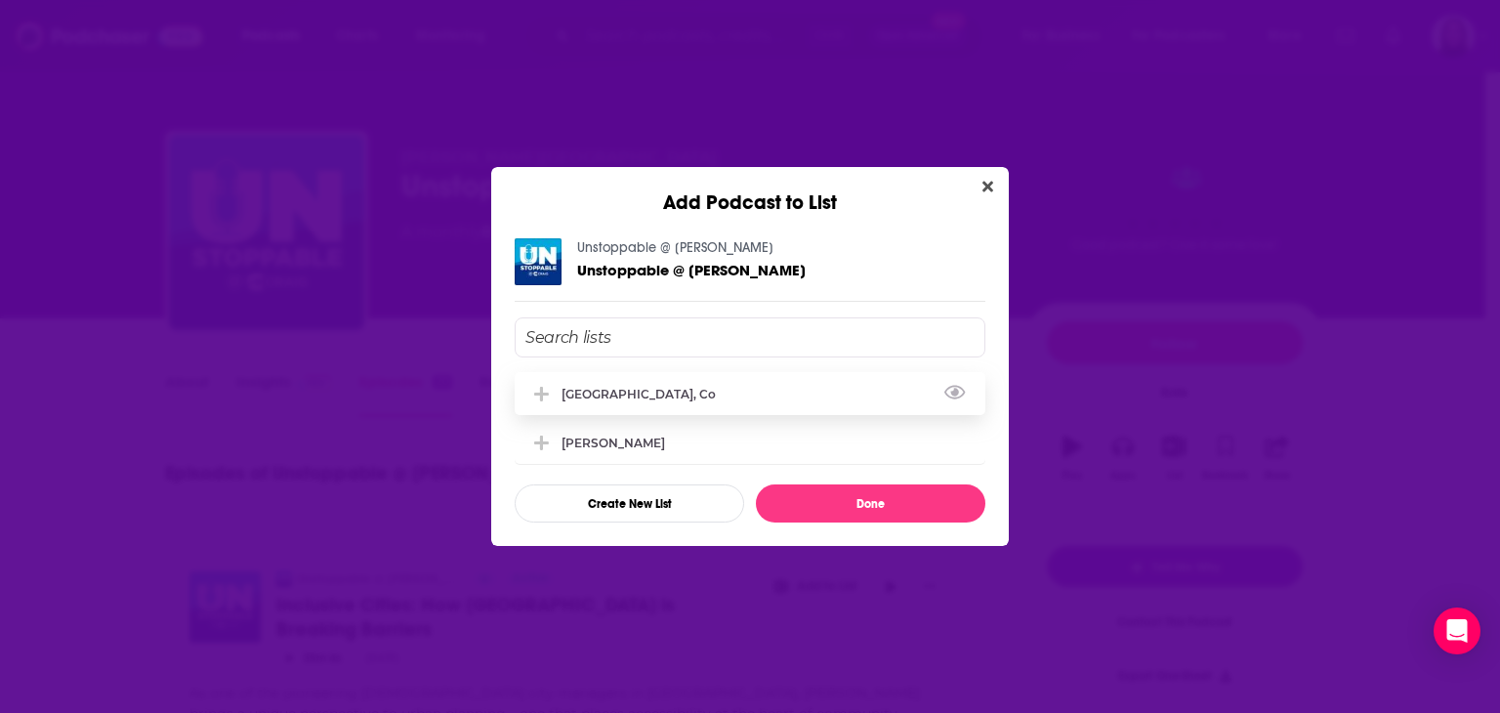
click at [733, 392] on div "[GEOGRAPHIC_DATA], Co" at bounding box center [750, 393] width 471 height 43
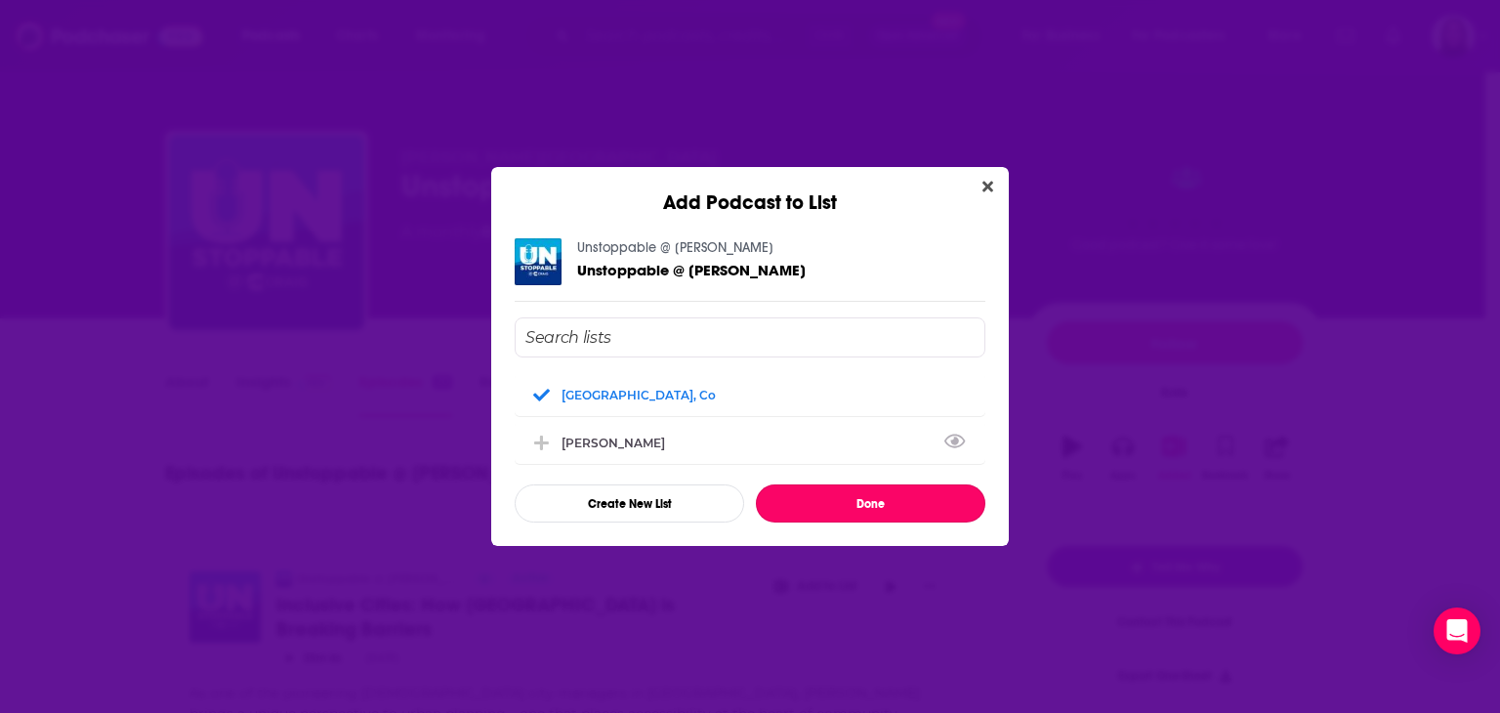
click at [733, 515] on button "Done" at bounding box center [870, 503] width 229 height 38
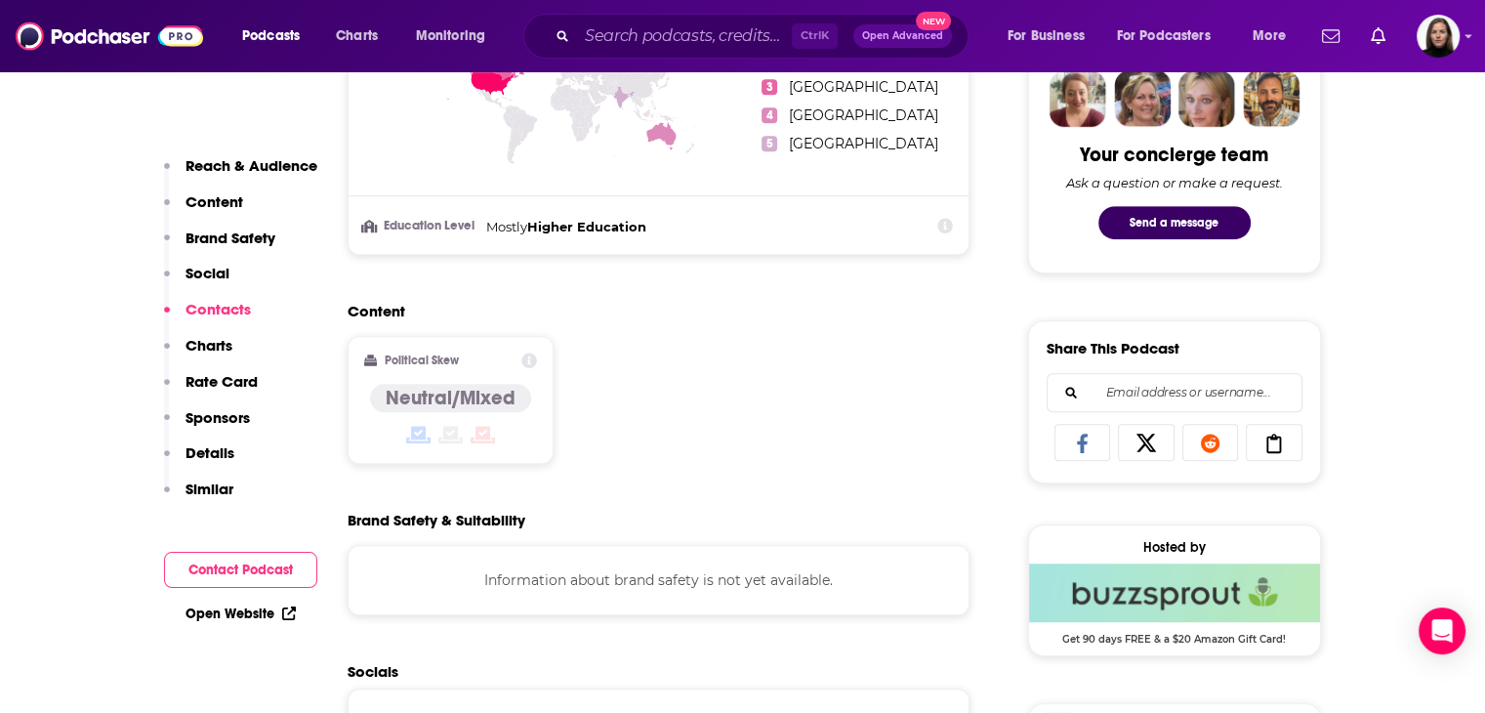
scroll to position [1562, 0]
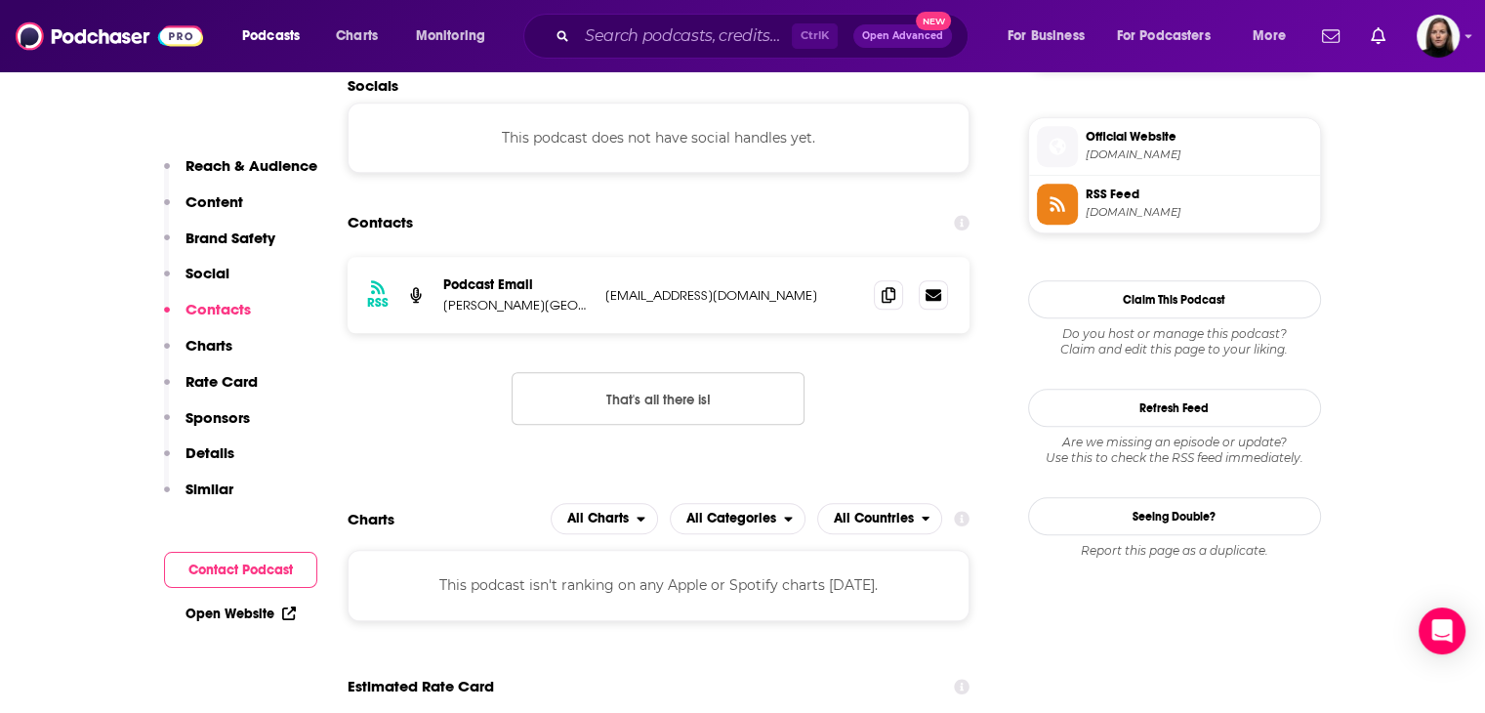
click at [733, 155] on span "[DOMAIN_NAME]" at bounding box center [1199, 154] width 227 height 15
